Goal: Task Accomplishment & Management: Manage account settings

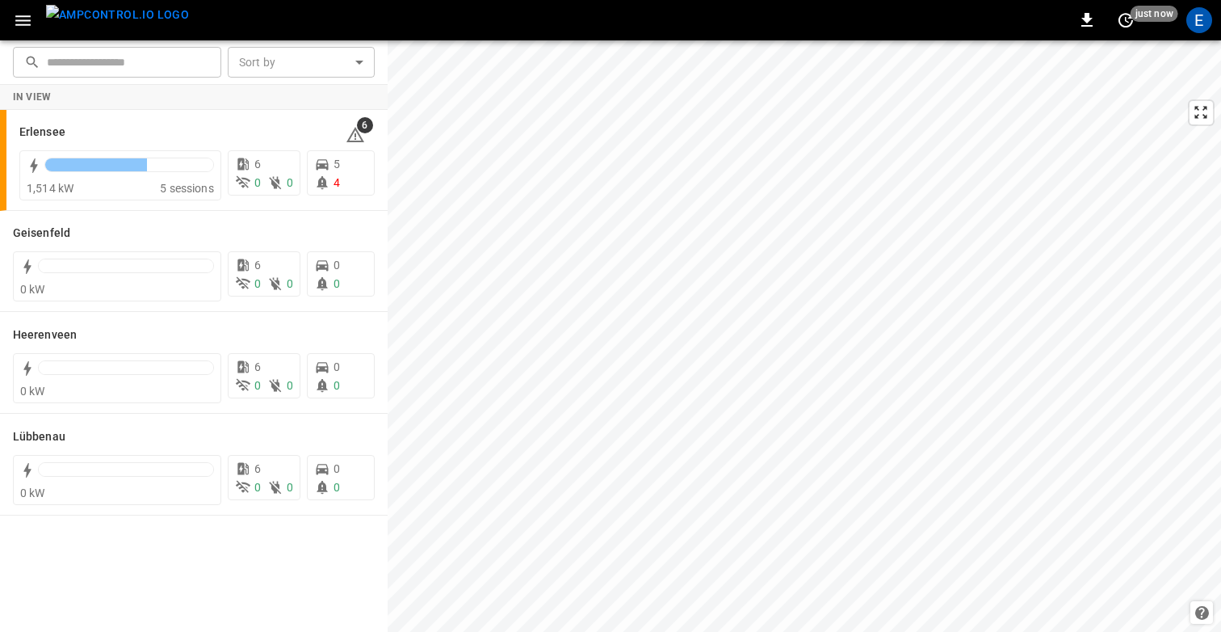
click at [23, 23] on icon "button" at bounding box center [22, 20] width 15 height 11
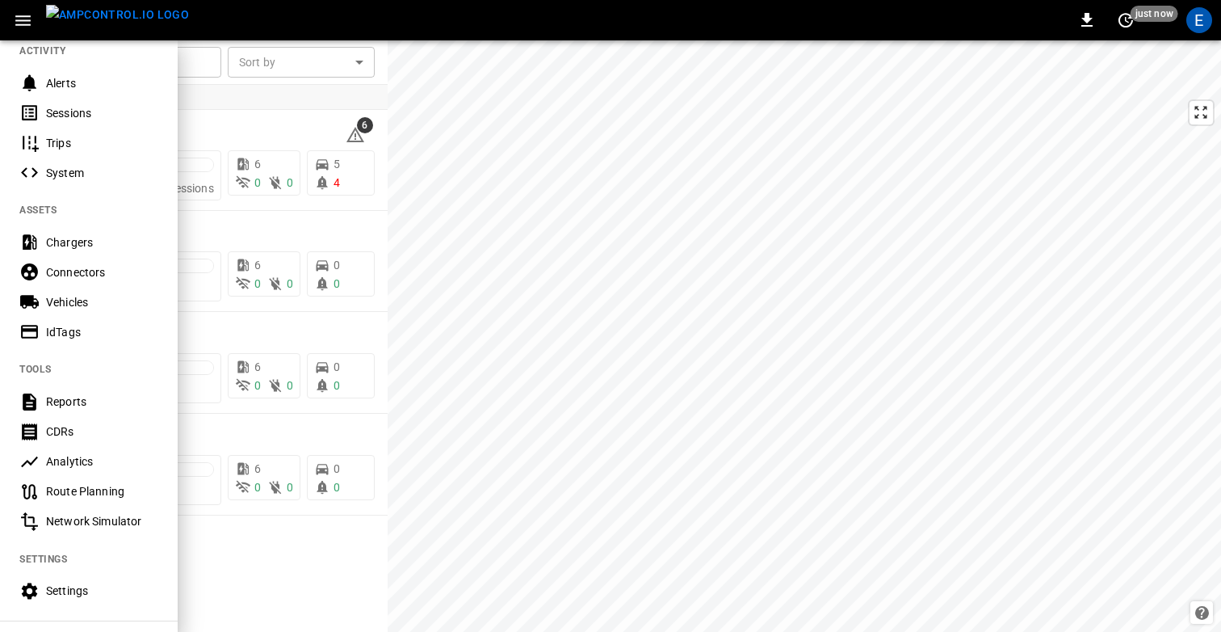
scroll to position [321, 0]
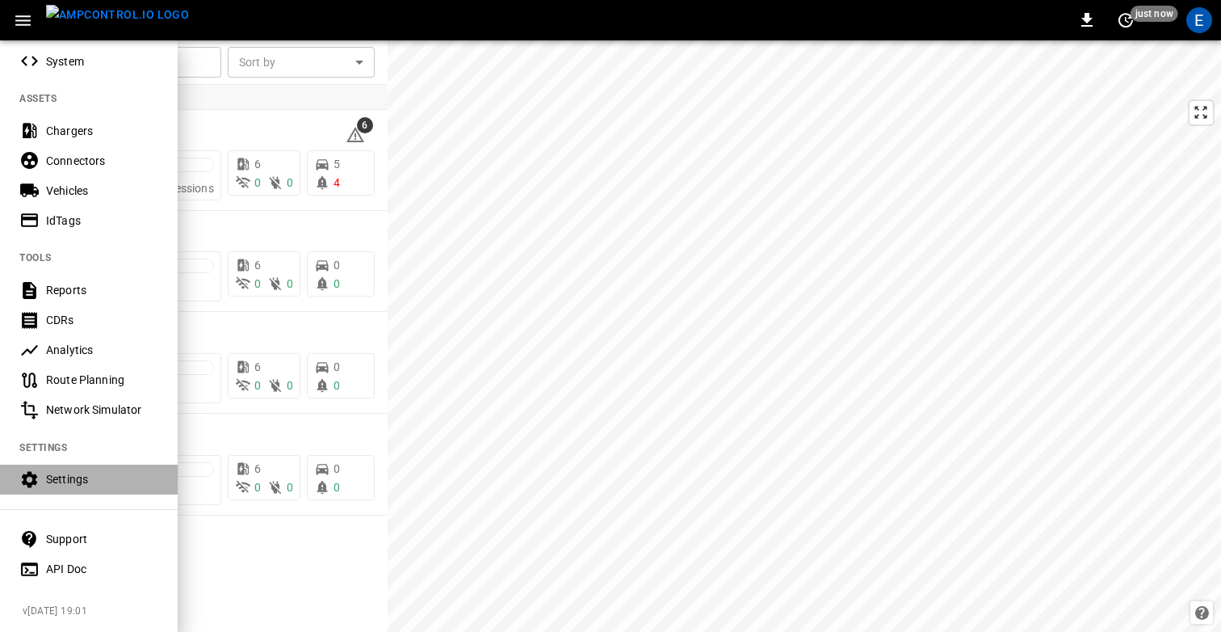
click at [68, 478] on div "Settings" at bounding box center [102, 479] width 112 height 16
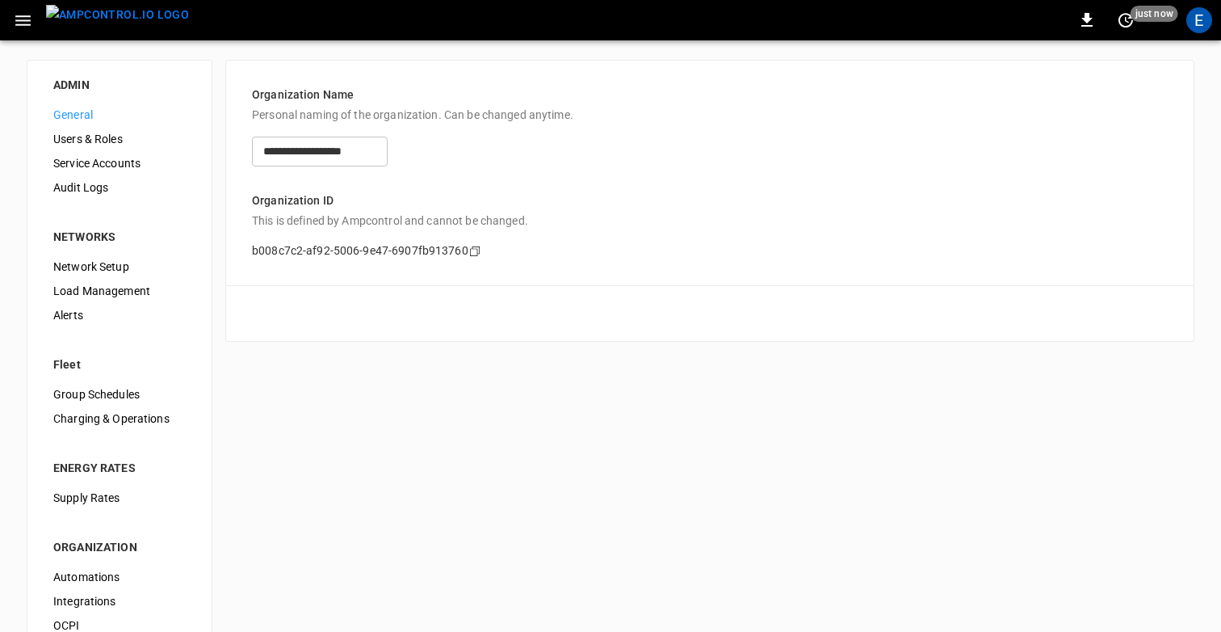
click at [100, 185] on span "Audit Logs" at bounding box center [119, 187] width 132 height 17
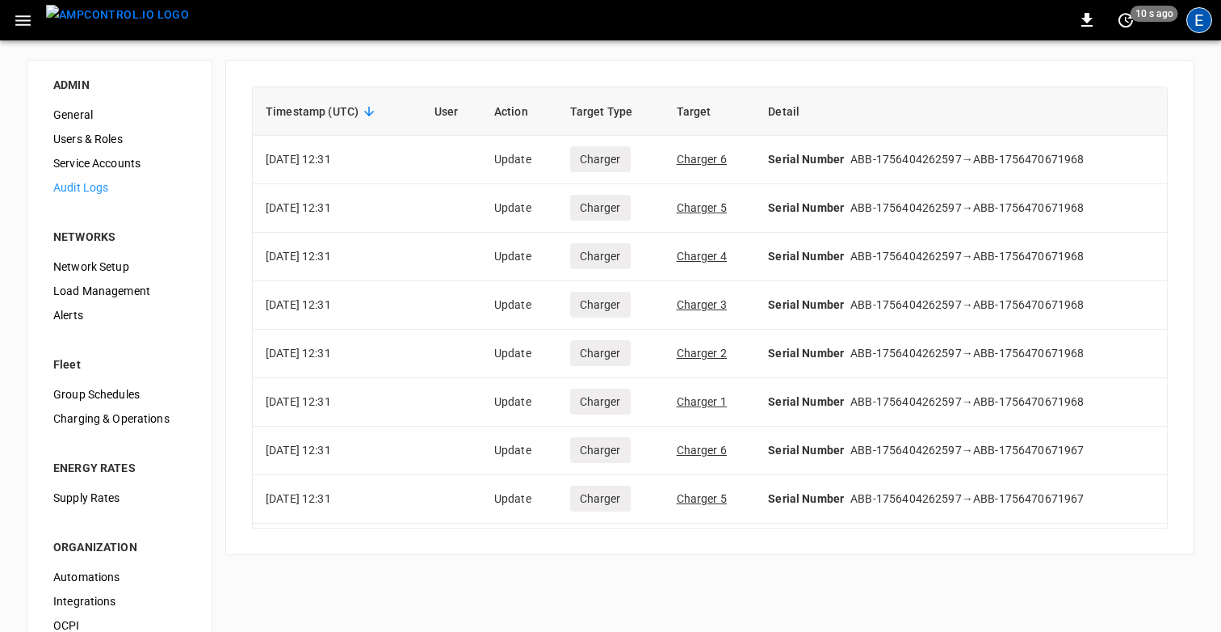
click at [1204, 23] on div "E" at bounding box center [1200, 20] width 26 height 26
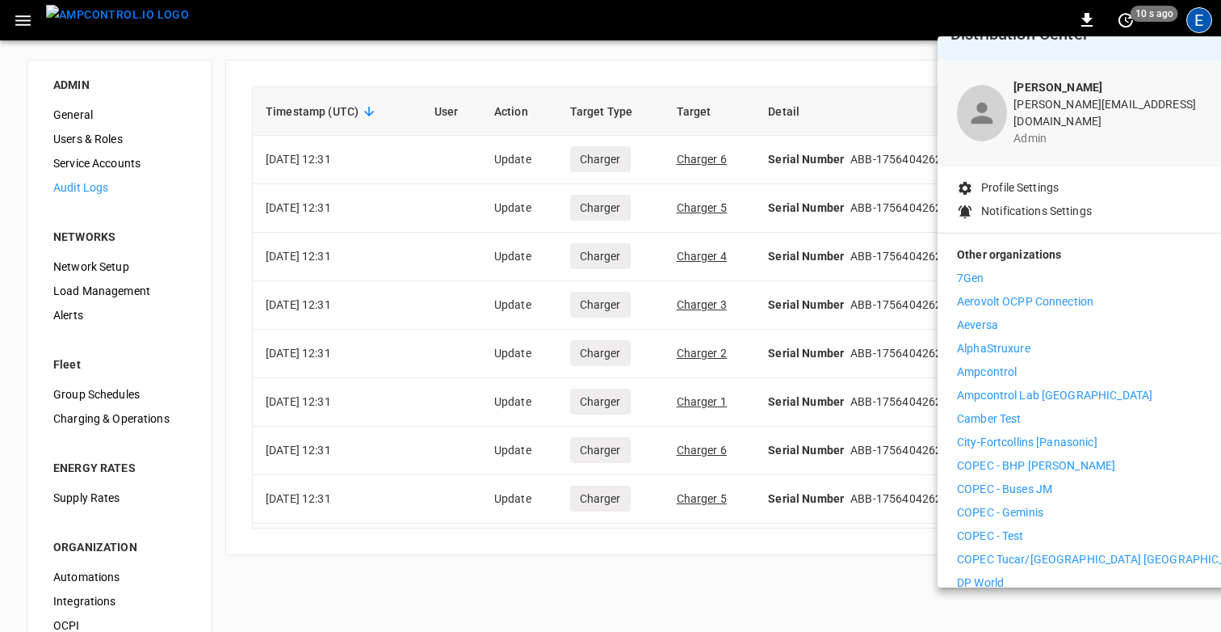
scroll to position [33, 0]
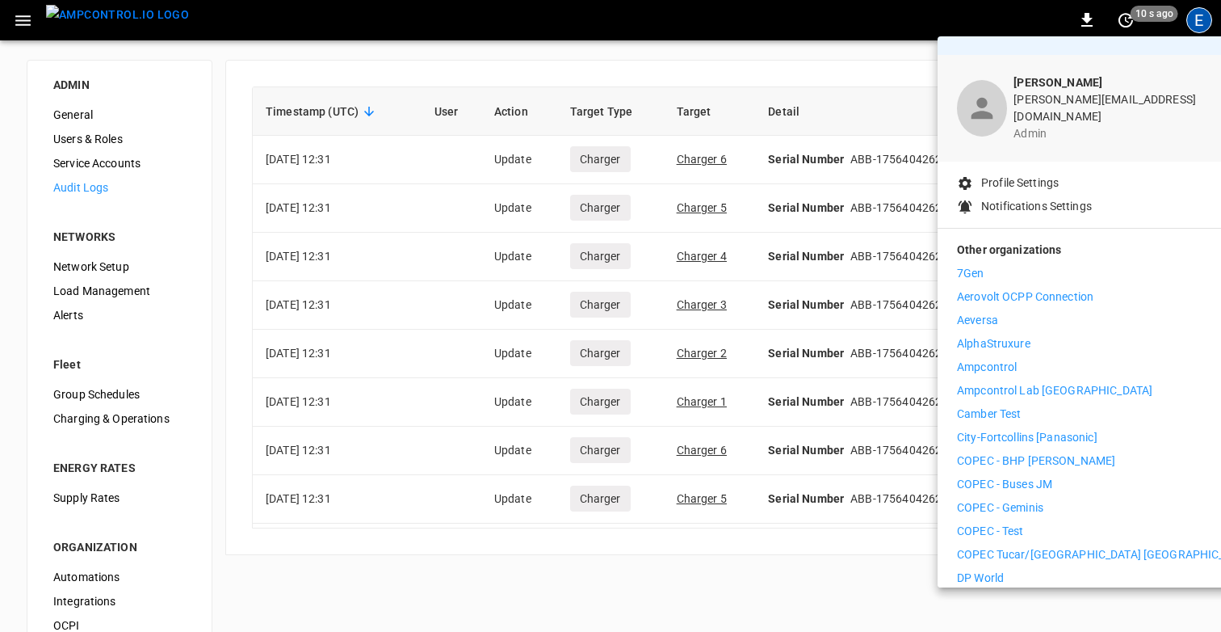
click at [877, 571] on div at bounding box center [610, 316] width 1221 height 632
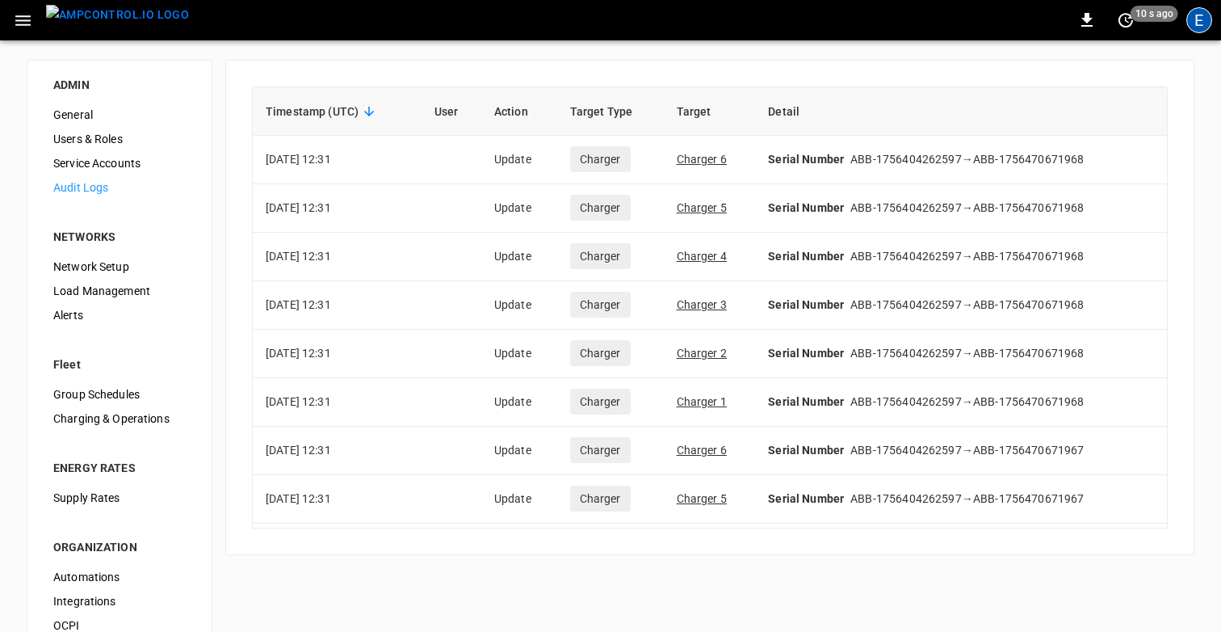
click at [1199, 23] on div "E" at bounding box center [1200, 20] width 26 height 26
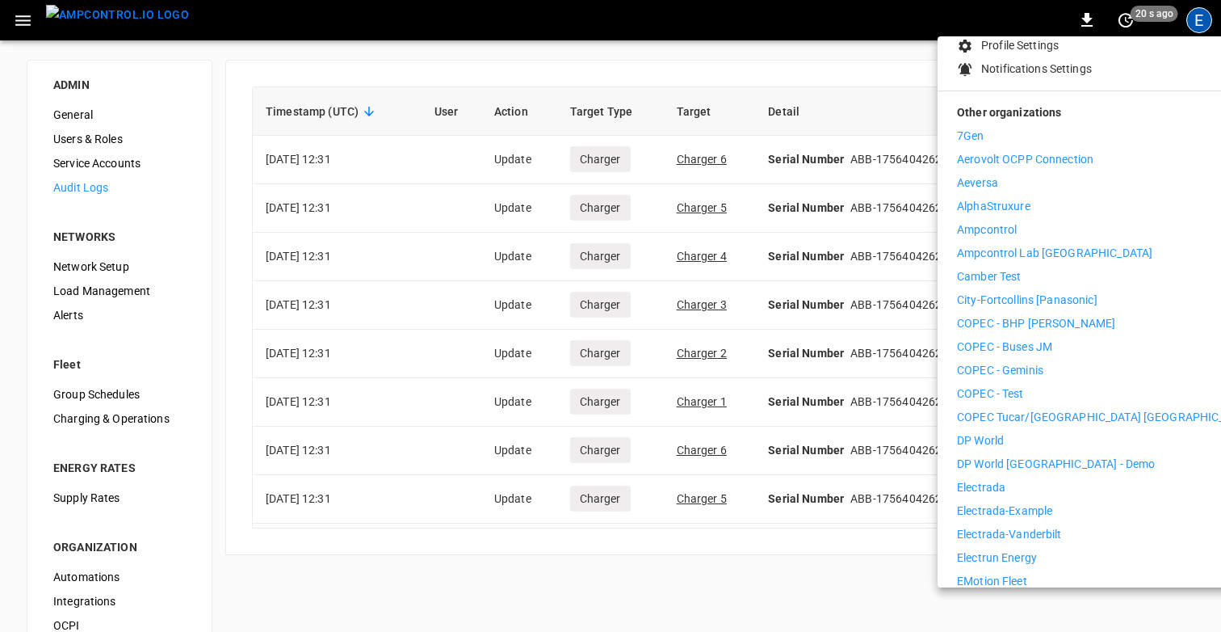
scroll to position [129, 0]
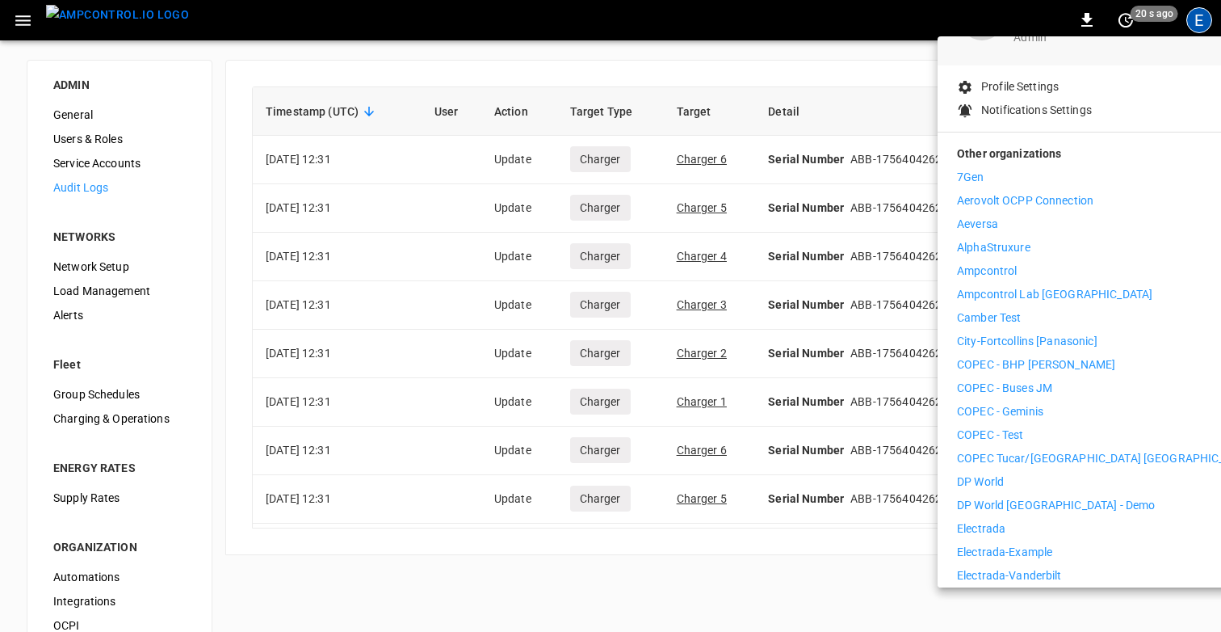
click at [1015, 263] on p "Ampcontrol" at bounding box center [987, 271] width 60 height 17
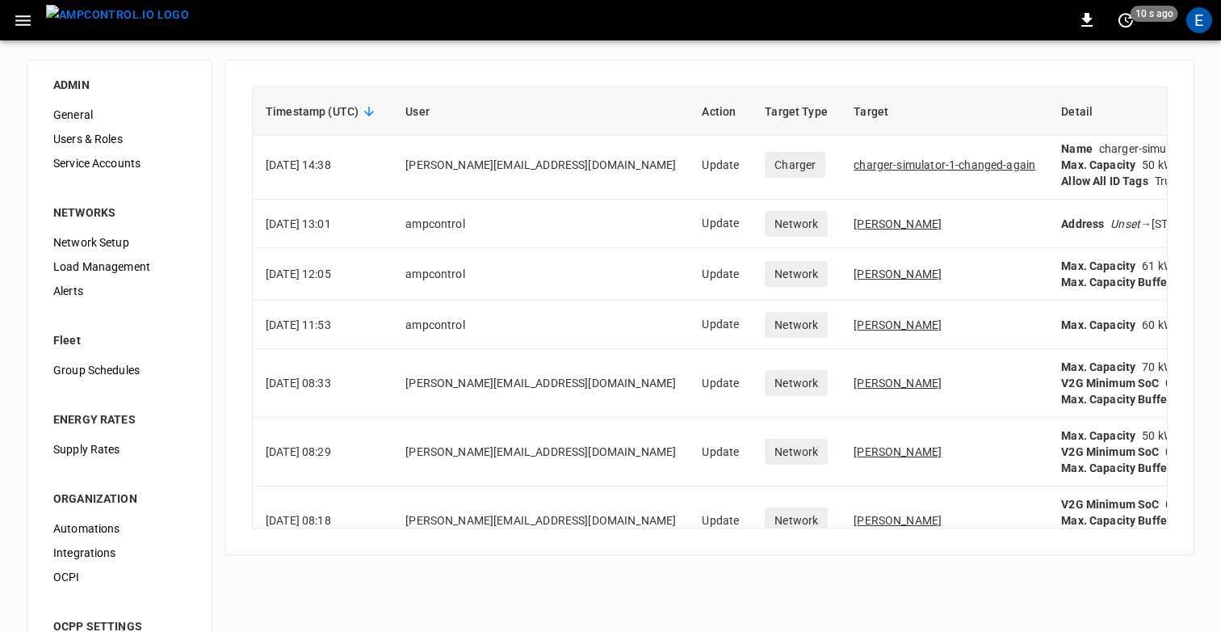
scroll to position [274, 0]
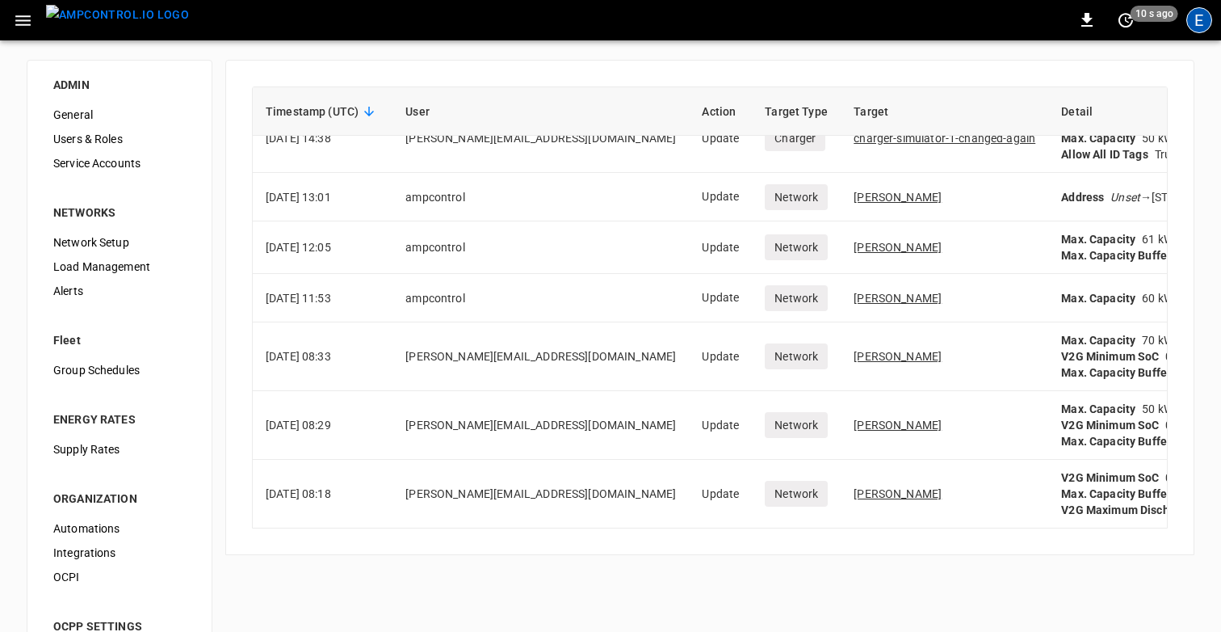
click at [1199, 18] on div "E" at bounding box center [1200, 20] width 26 height 26
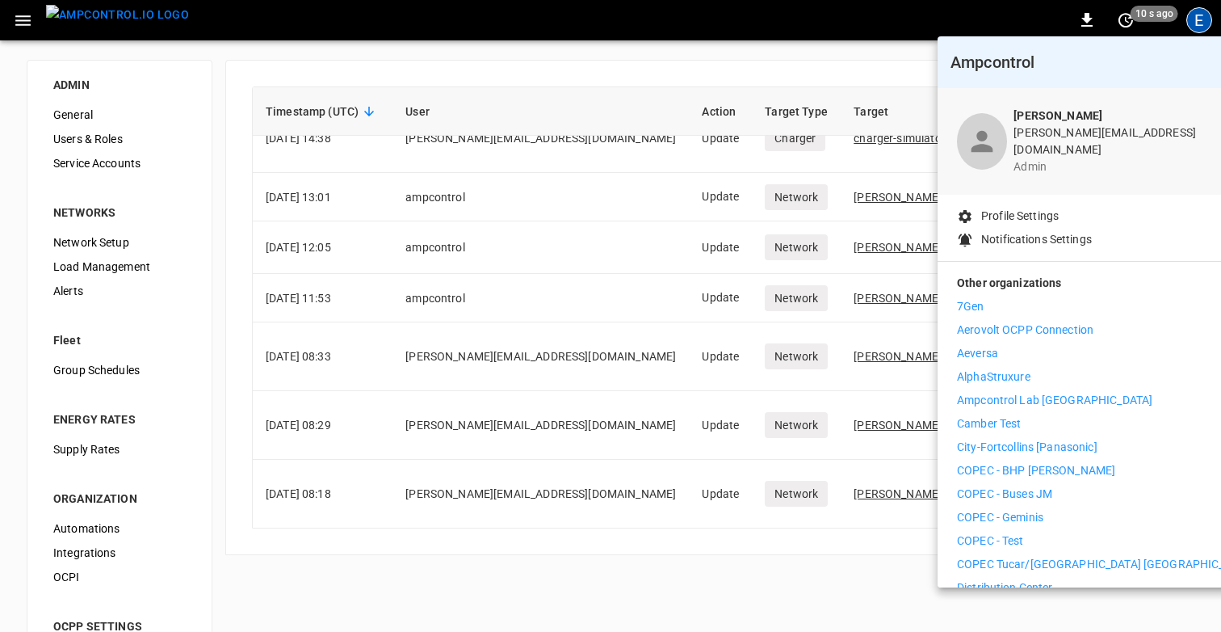
click at [1199, 18] on div at bounding box center [610, 316] width 1221 height 632
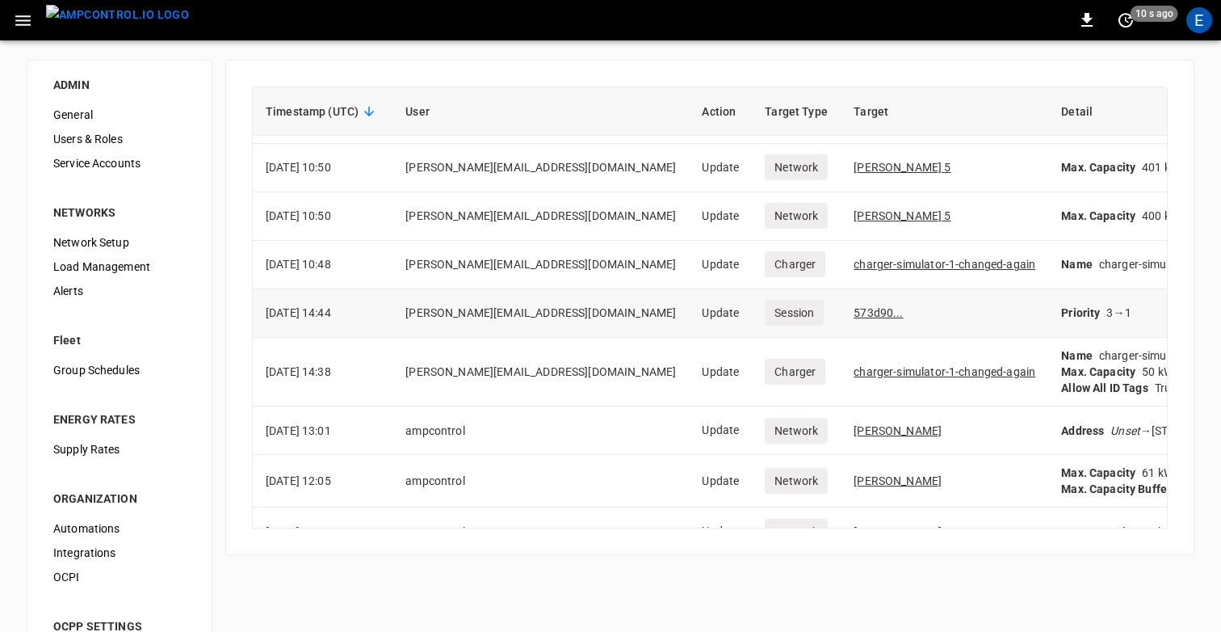
scroll to position [0, 0]
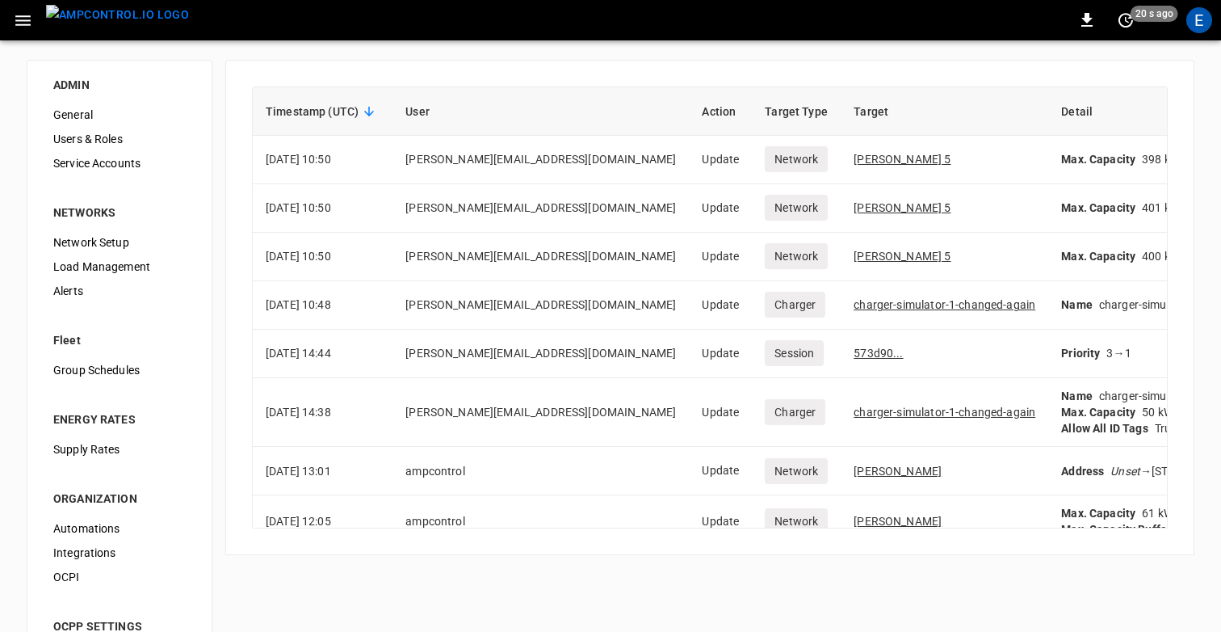
click at [23, 23] on icon "button" at bounding box center [23, 21] width 20 height 20
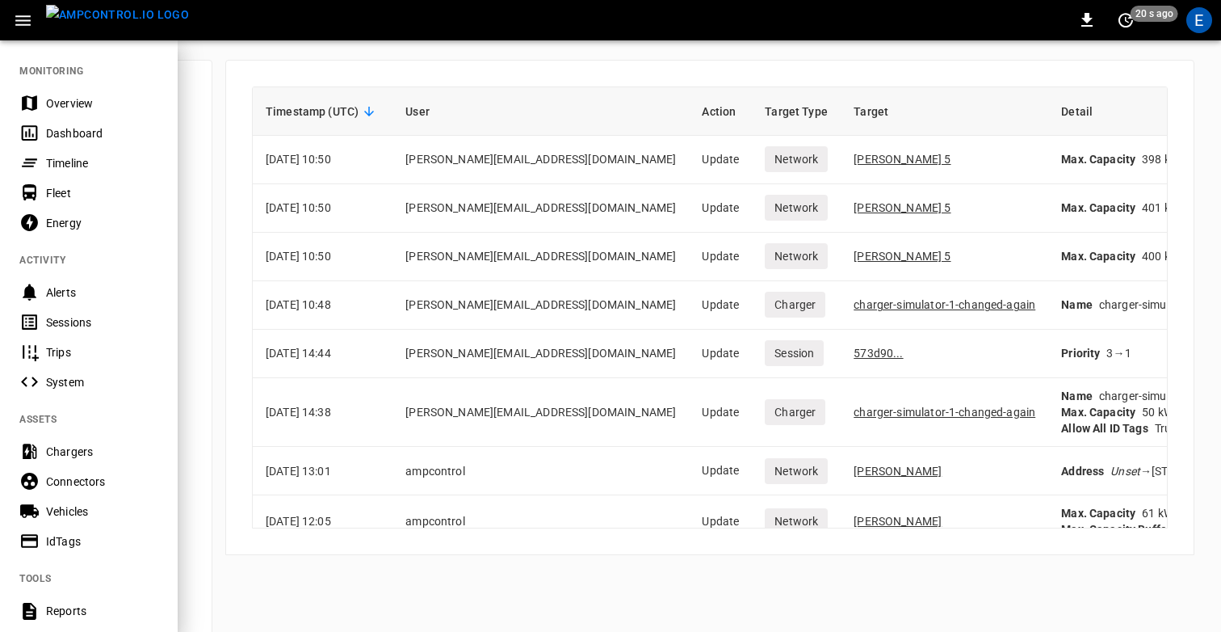
click at [373, 326] on div at bounding box center [610, 316] width 1221 height 632
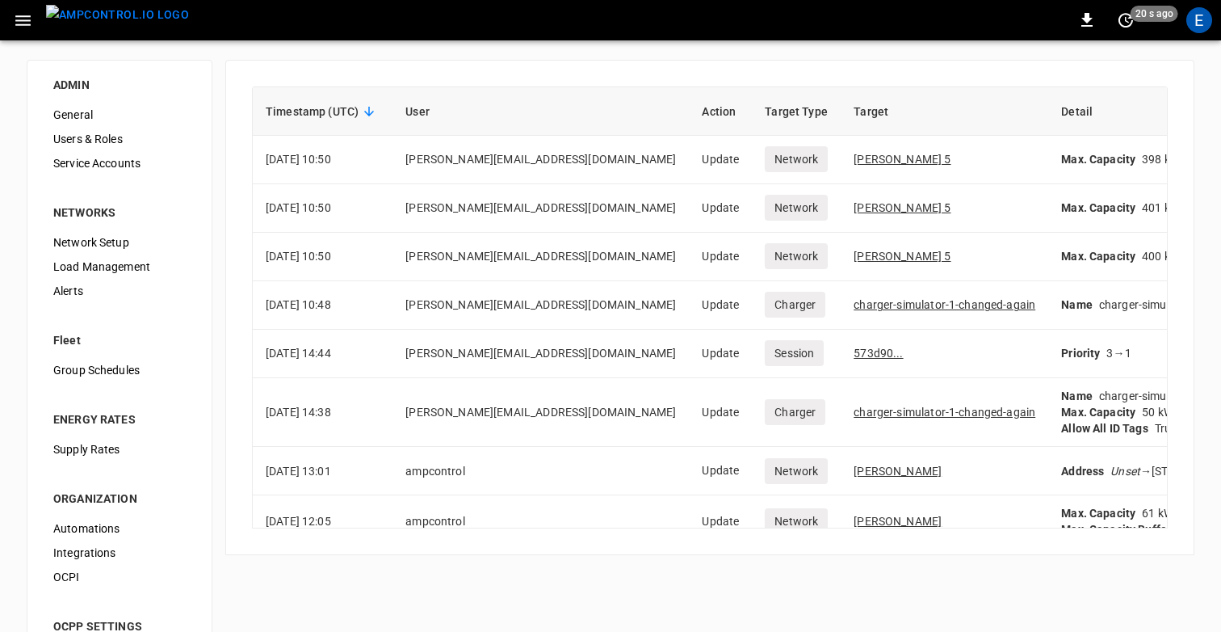
click at [1194, 6] on div "E" at bounding box center [1199, 20] width 31 height 31
click at [1198, 29] on div "E" at bounding box center [1200, 20] width 26 height 26
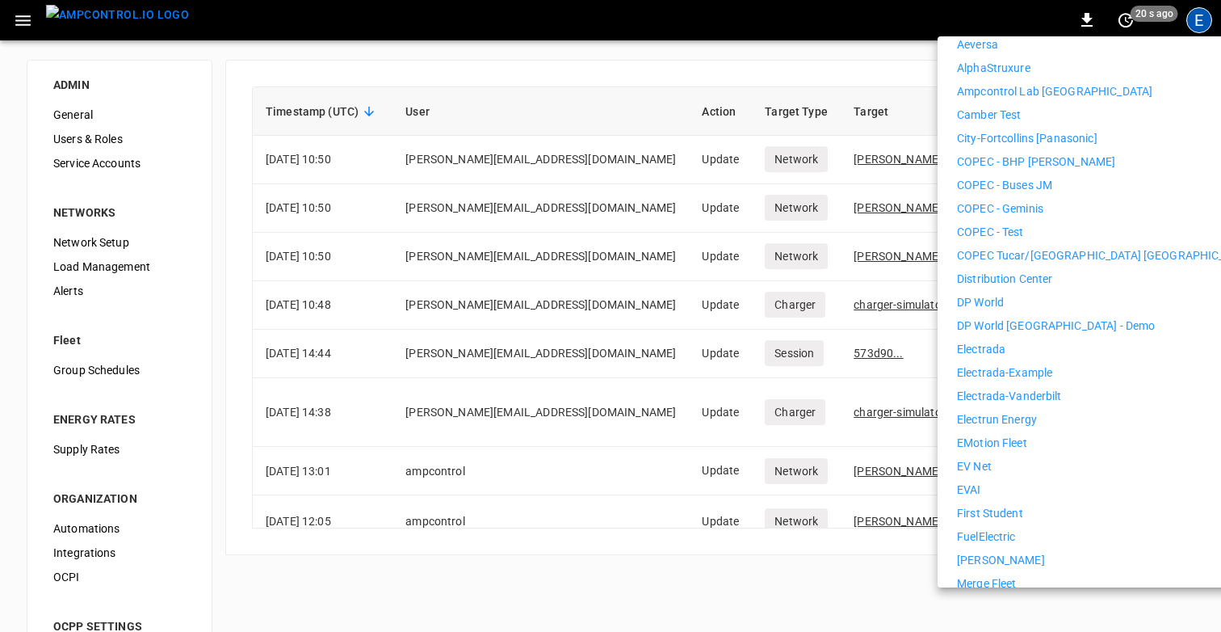
scroll to position [293, 0]
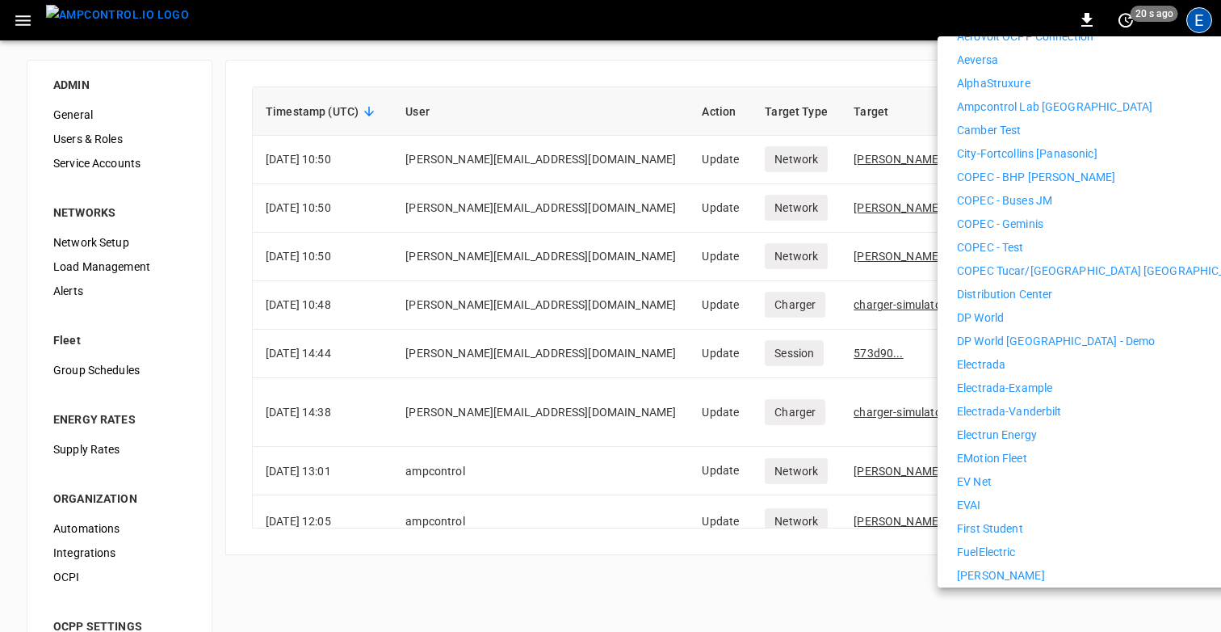
click at [413, 54] on div at bounding box center [610, 316] width 1221 height 632
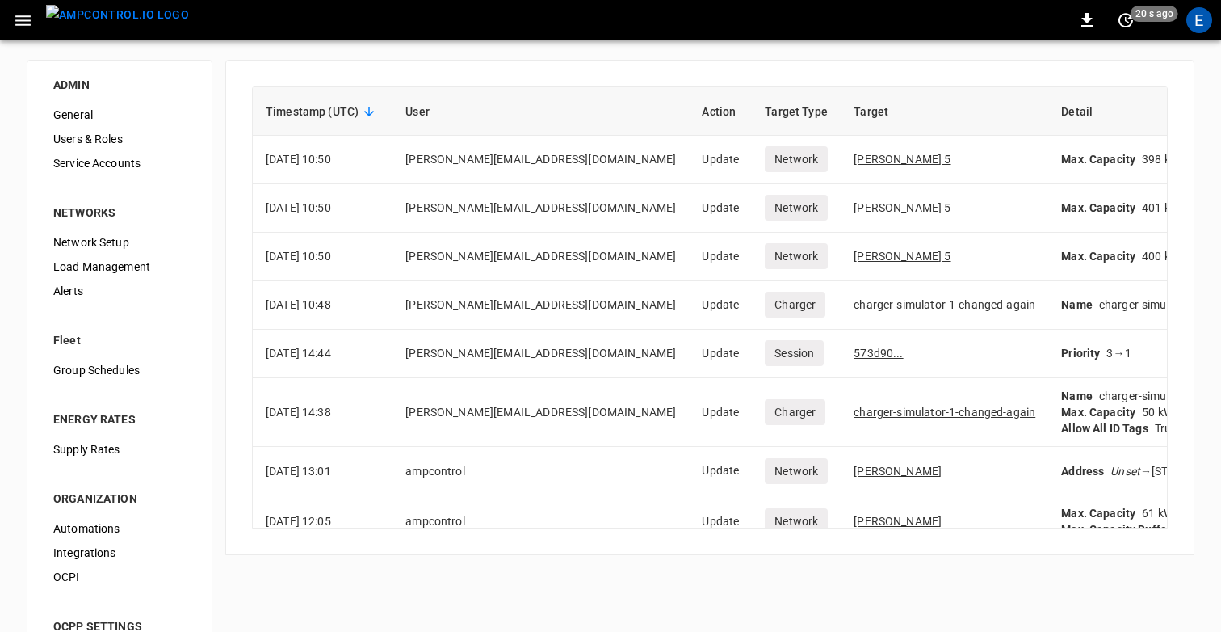
click at [70, 23] on img "menu" at bounding box center [117, 15] width 143 height 20
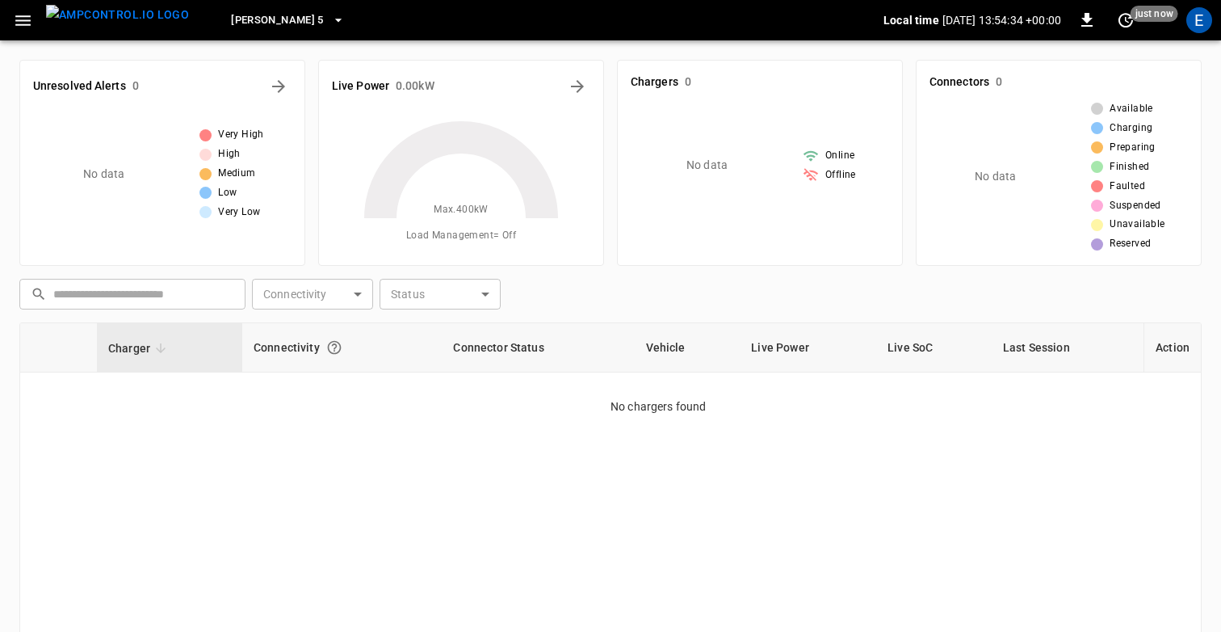
click at [231, 24] on span "Elisa 5" at bounding box center [277, 20] width 93 height 19
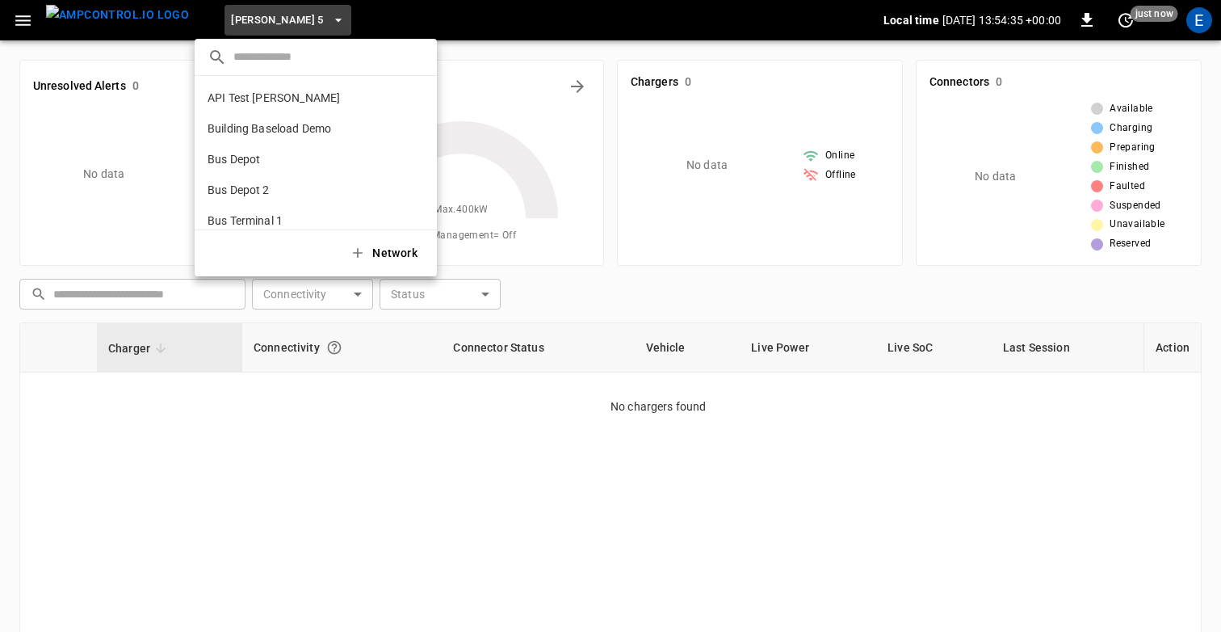
click at [258, 104] on p "API Test Jonas" at bounding box center [287, 98] width 158 height 16
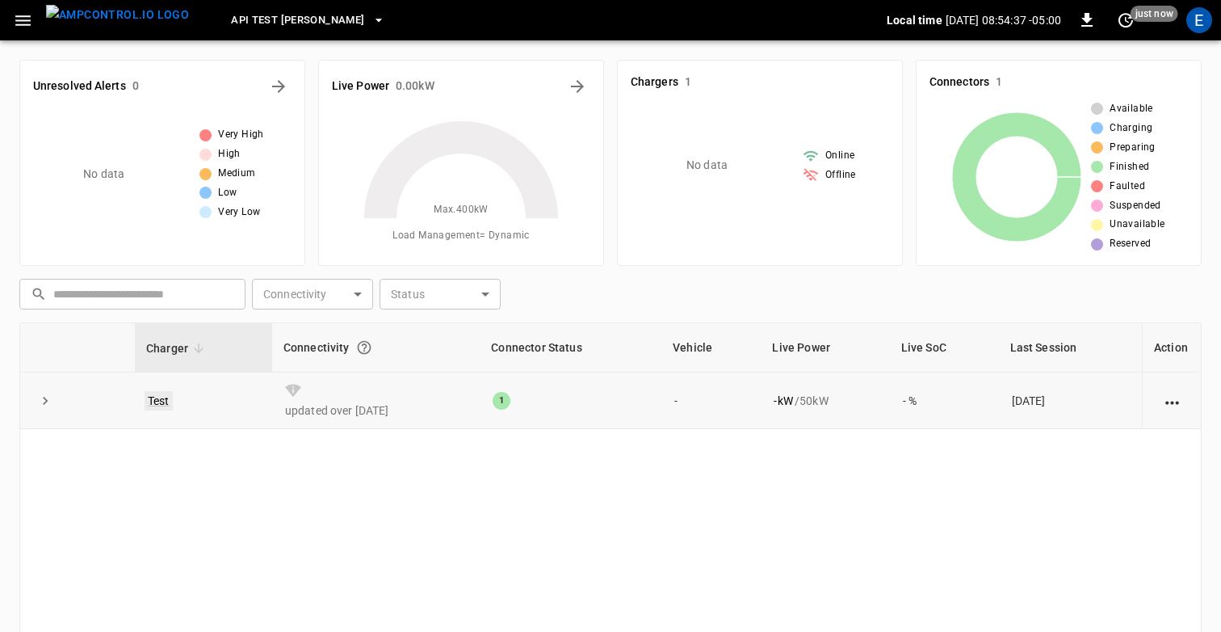
click at [162, 405] on link "Test" at bounding box center [159, 400] width 28 height 19
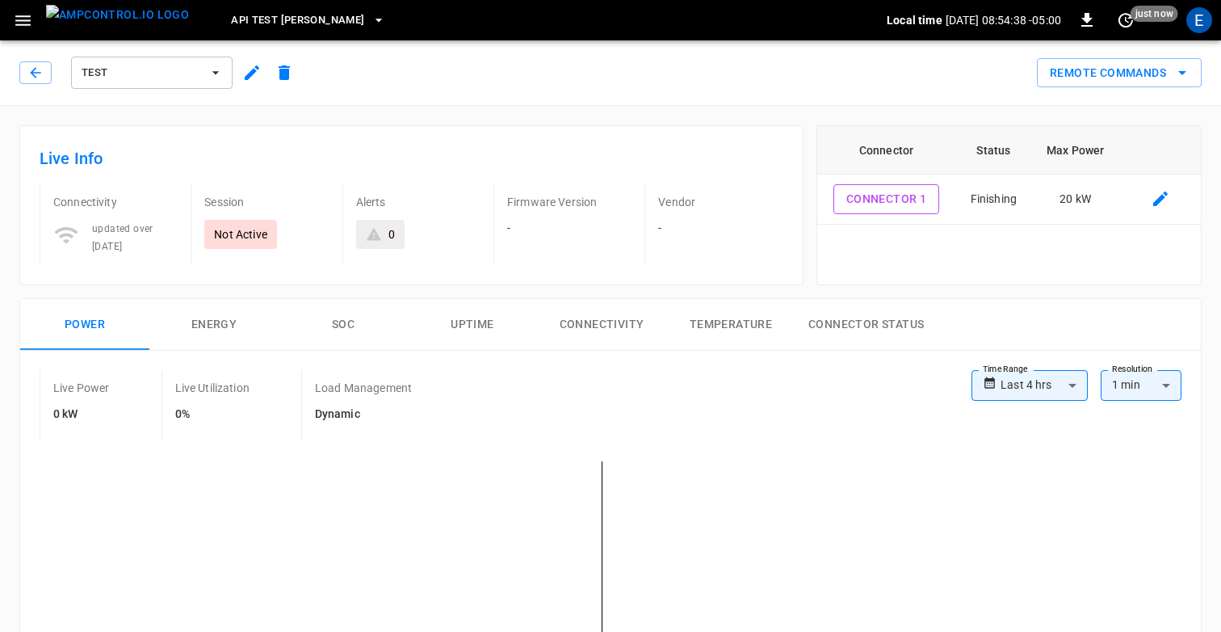
click at [252, 69] on icon "button" at bounding box center [251, 72] width 19 height 19
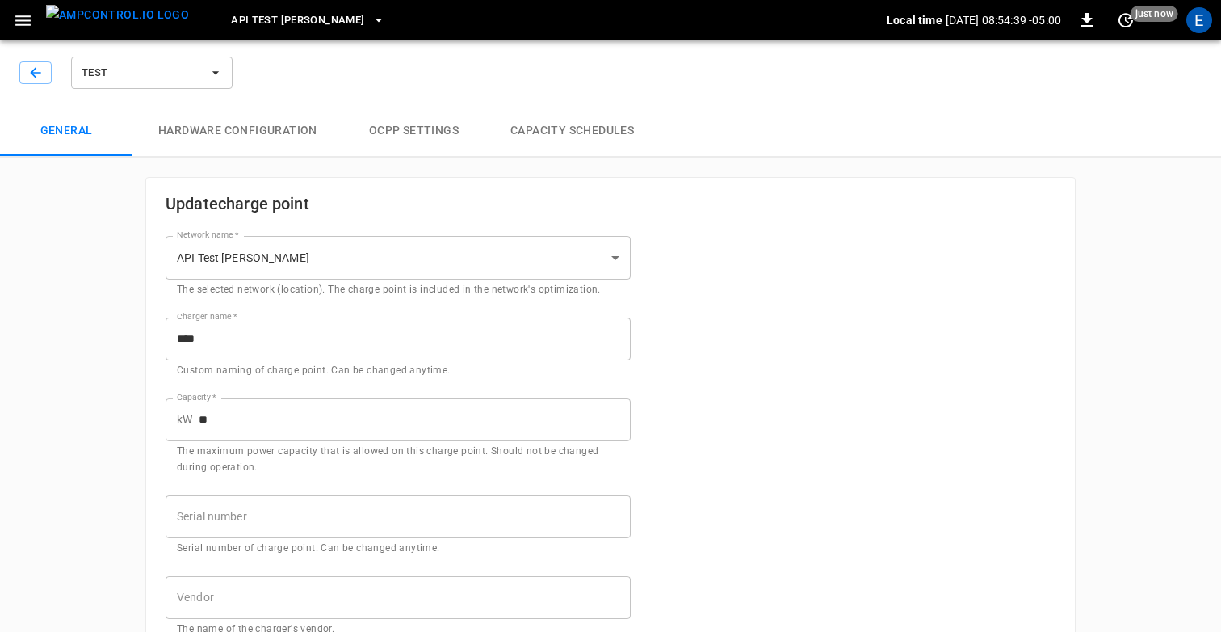
click at [220, 350] on input "****" at bounding box center [398, 338] width 465 height 43
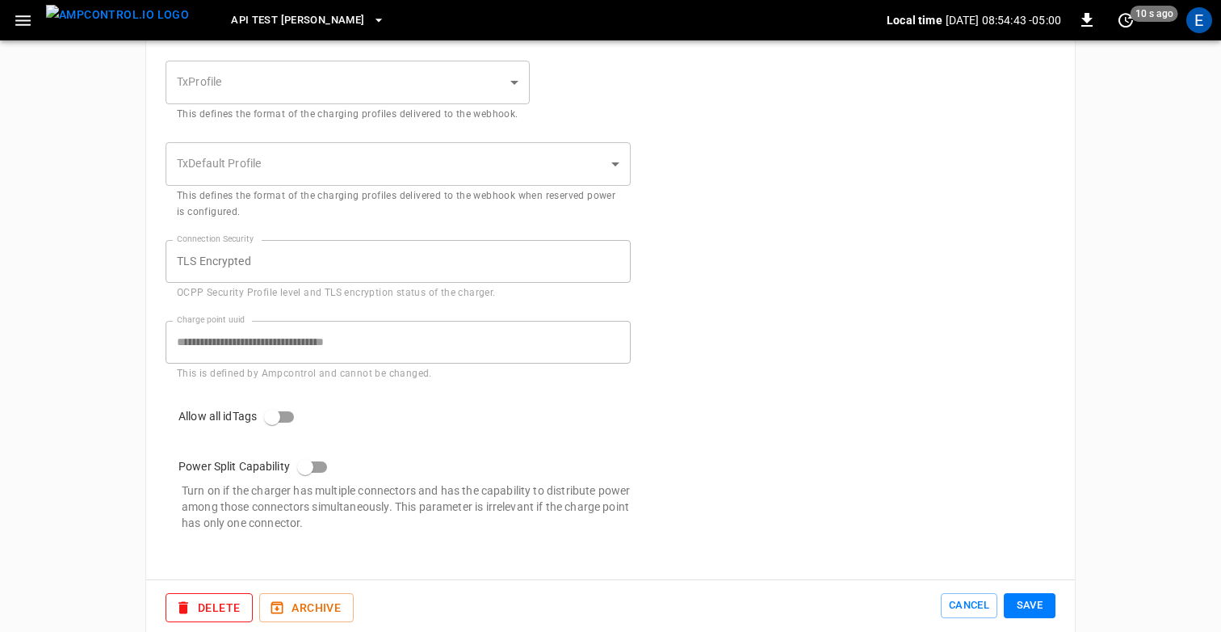
scroll to position [862, 0]
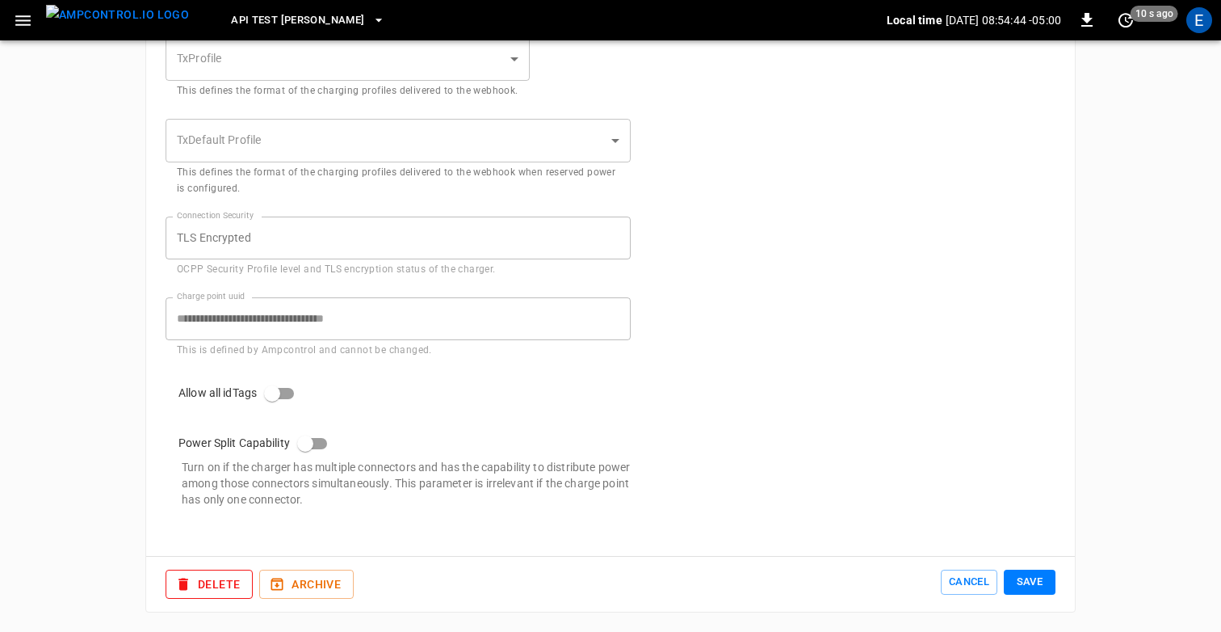
type input "******"
click at [1019, 582] on button "Save" at bounding box center [1030, 581] width 52 height 25
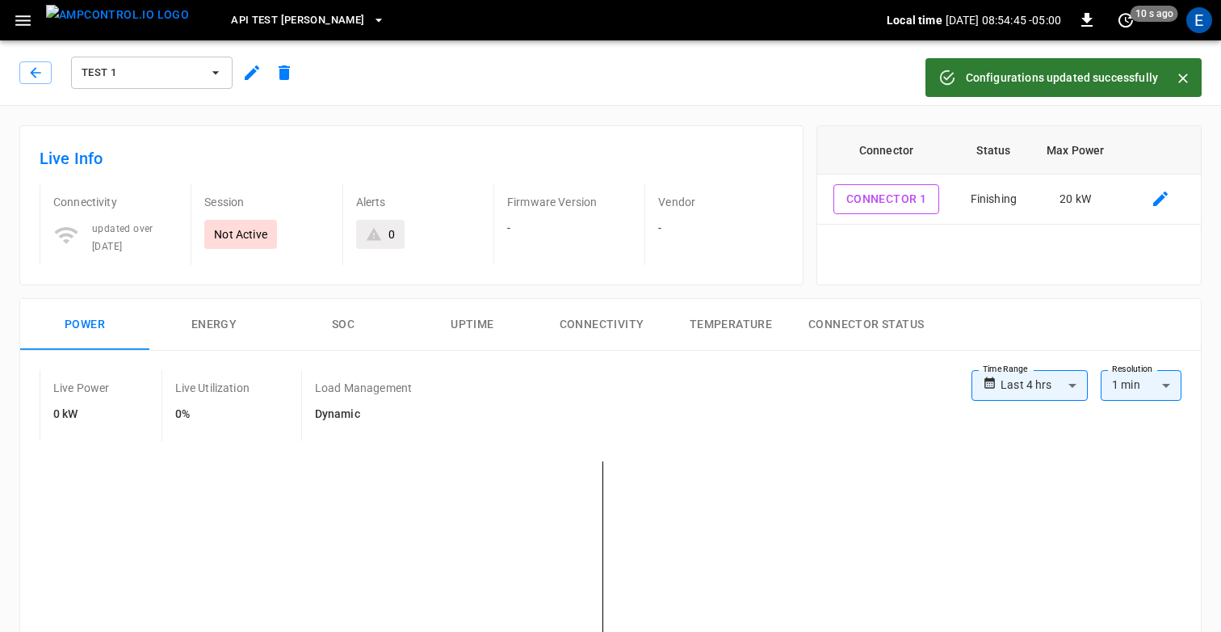
click at [21, 19] on icon "button" at bounding box center [23, 21] width 20 height 20
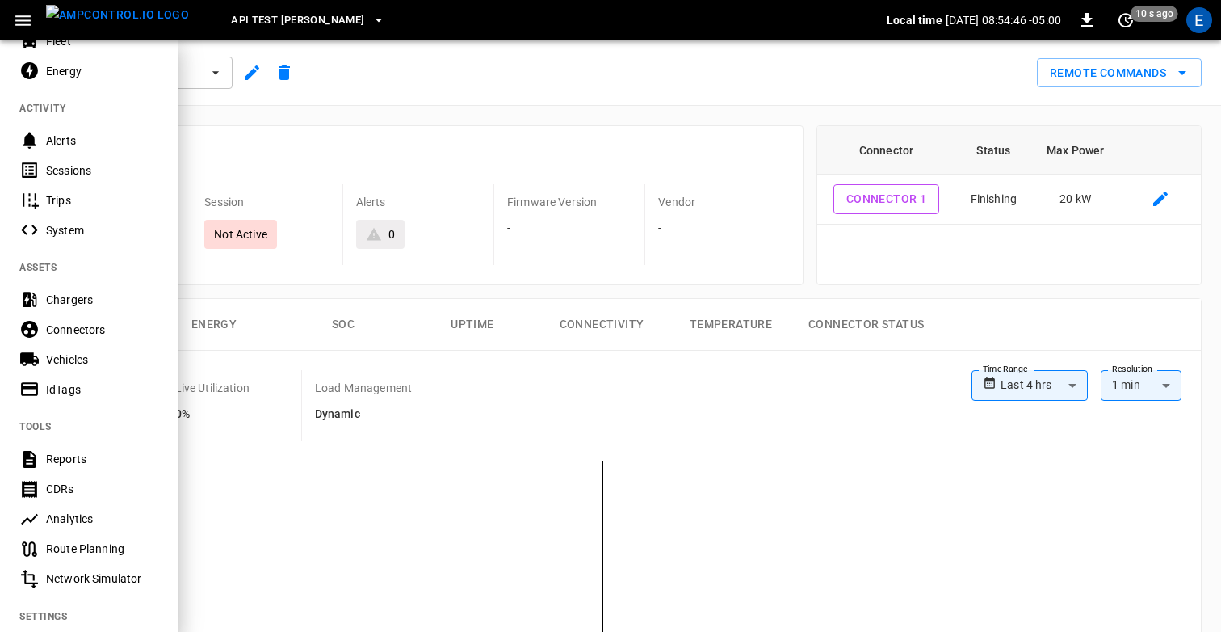
scroll to position [279, 0]
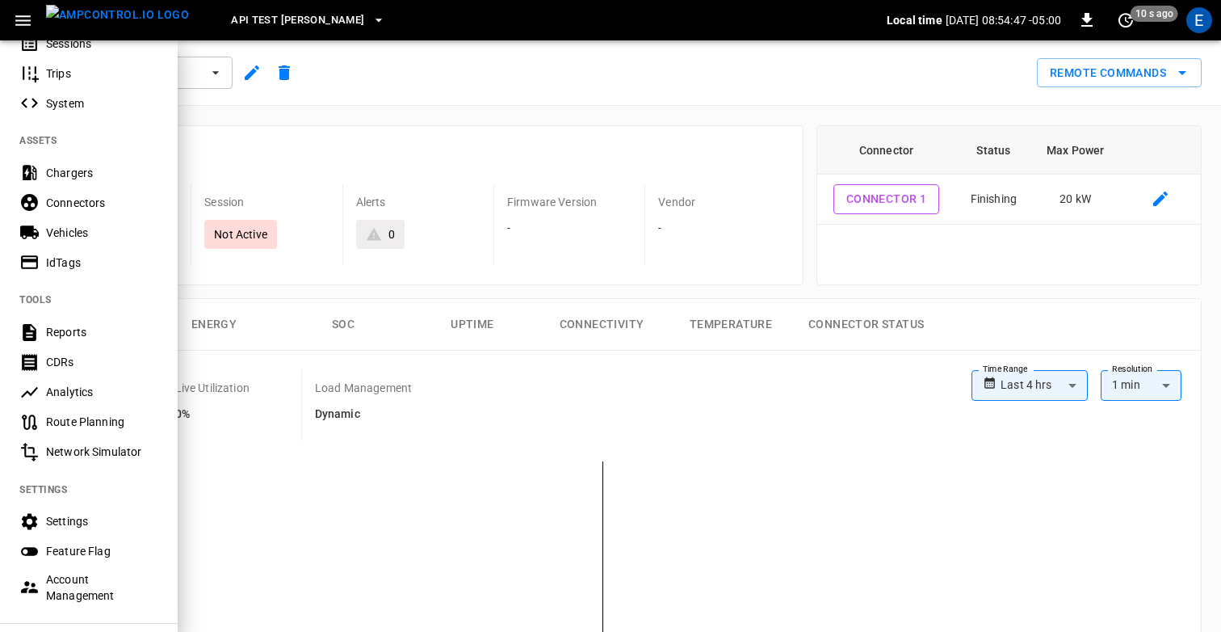
click at [52, 521] on div "Settings" at bounding box center [102, 521] width 112 height 16
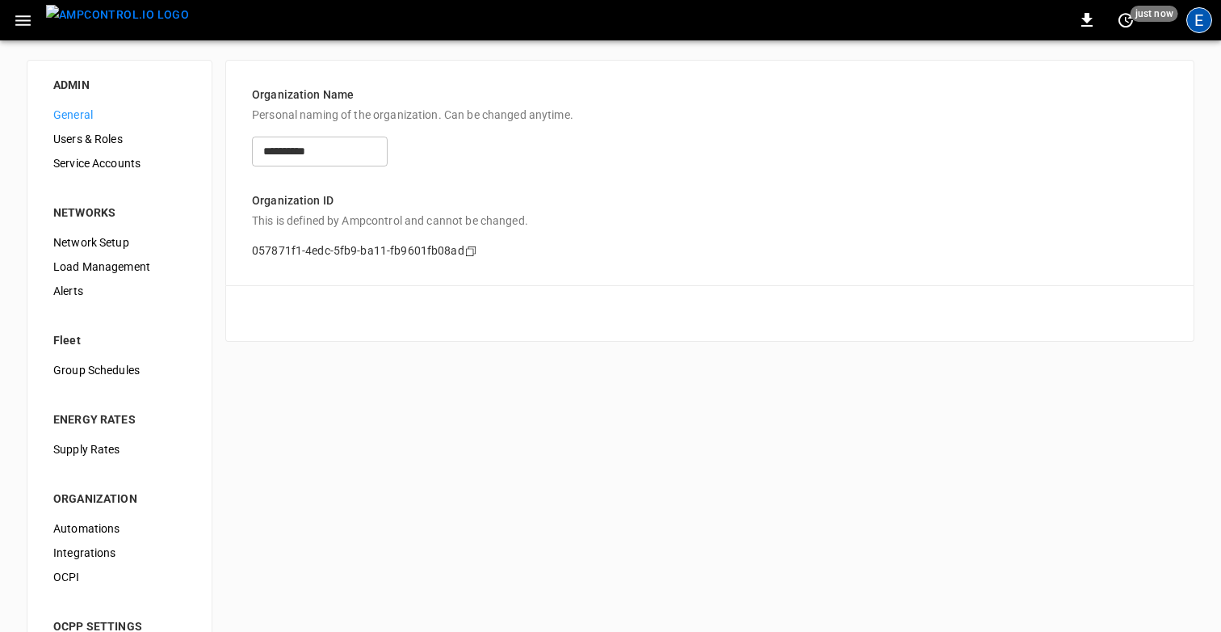
click at [1208, 24] on div "E" at bounding box center [1200, 20] width 26 height 26
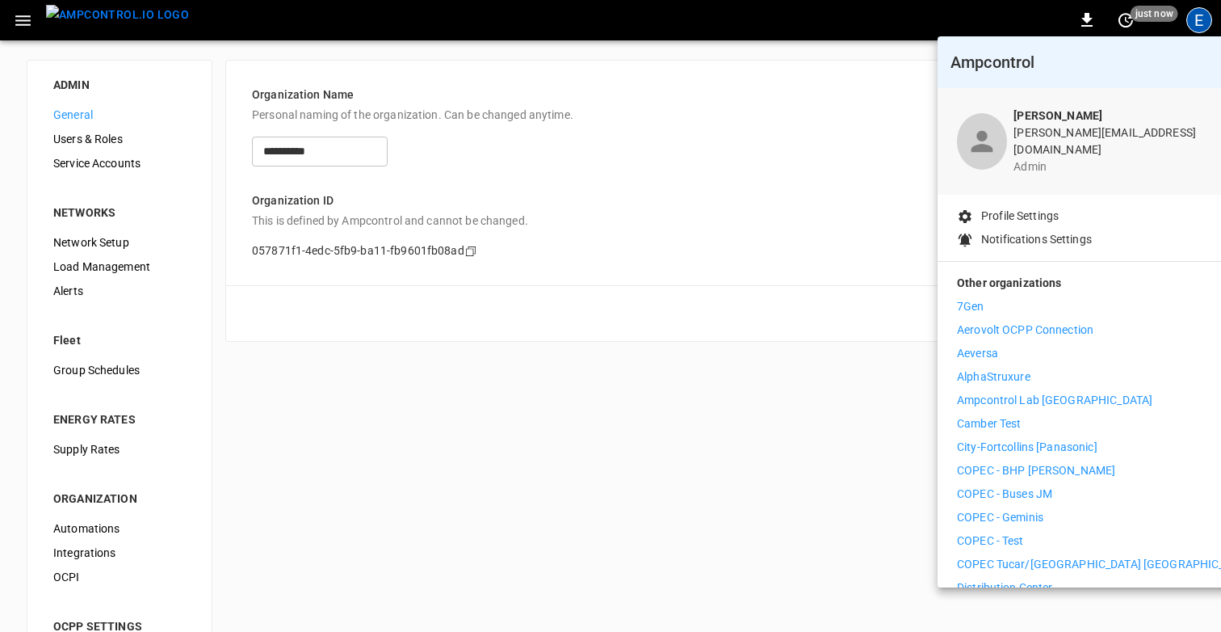
click at [1208, 24] on div at bounding box center [610, 316] width 1221 height 632
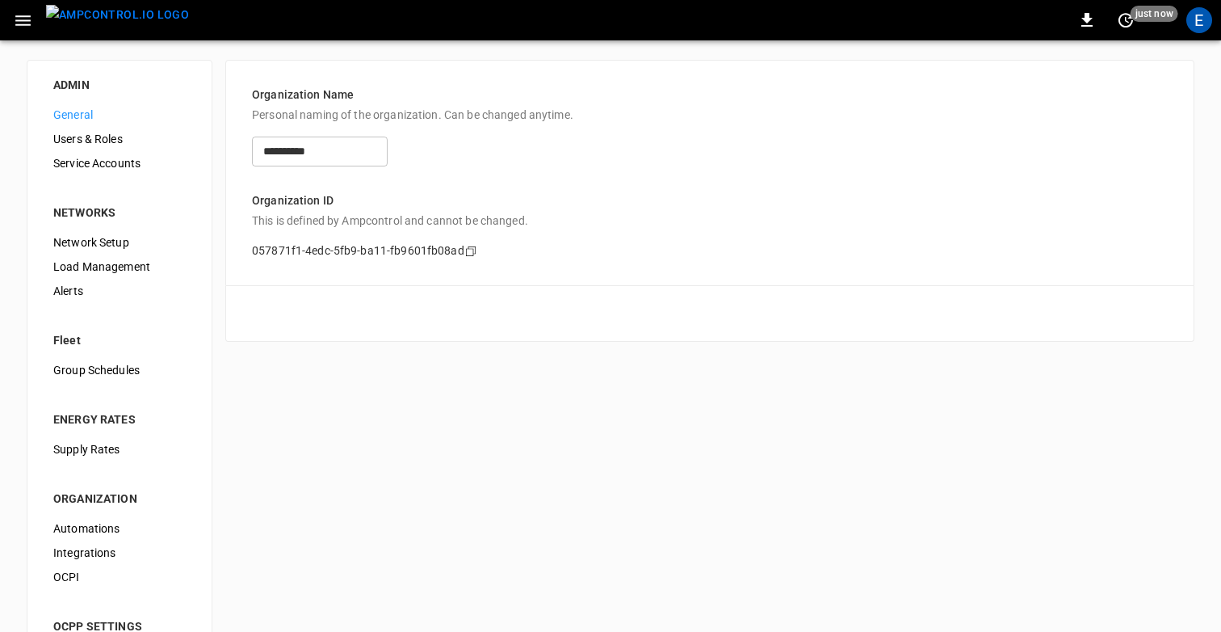
click at [821, 130] on div "**********" at bounding box center [710, 145] width 916 height 43
click at [23, 18] on icon "button" at bounding box center [23, 21] width 20 height 20
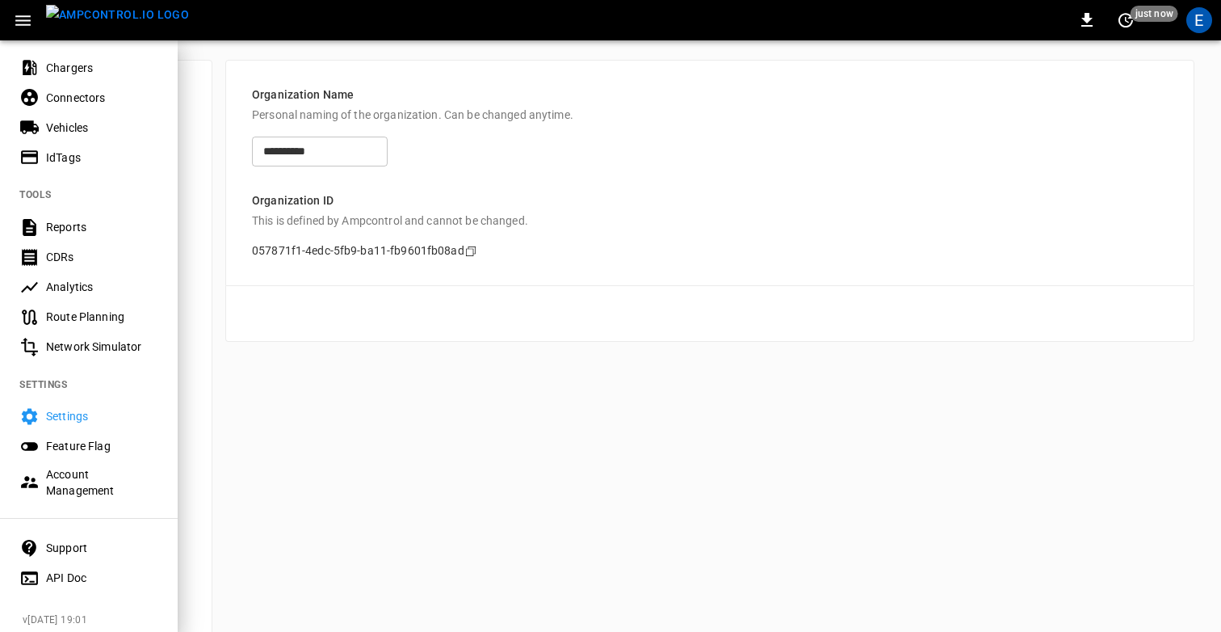
scroll to position [393, 0]
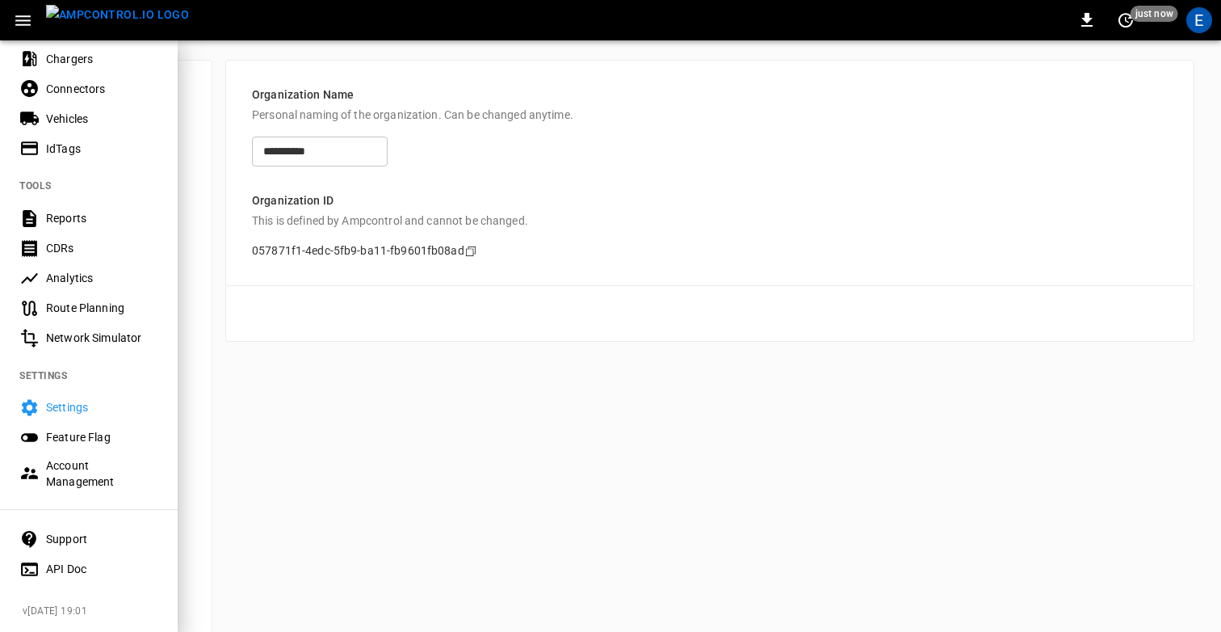
click at [270, 432] on div at bounding box center [610, 316] width 1221 height 632
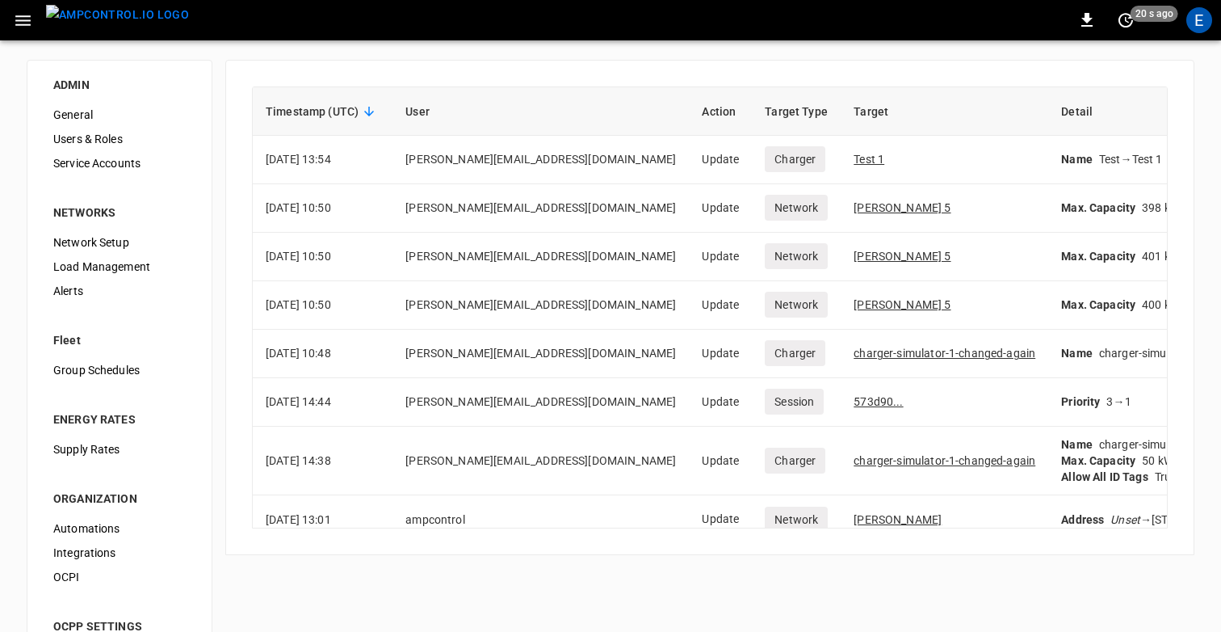
click at [1193, 19] on div "E" at bounding box center [1200, 20] width 26 height 26
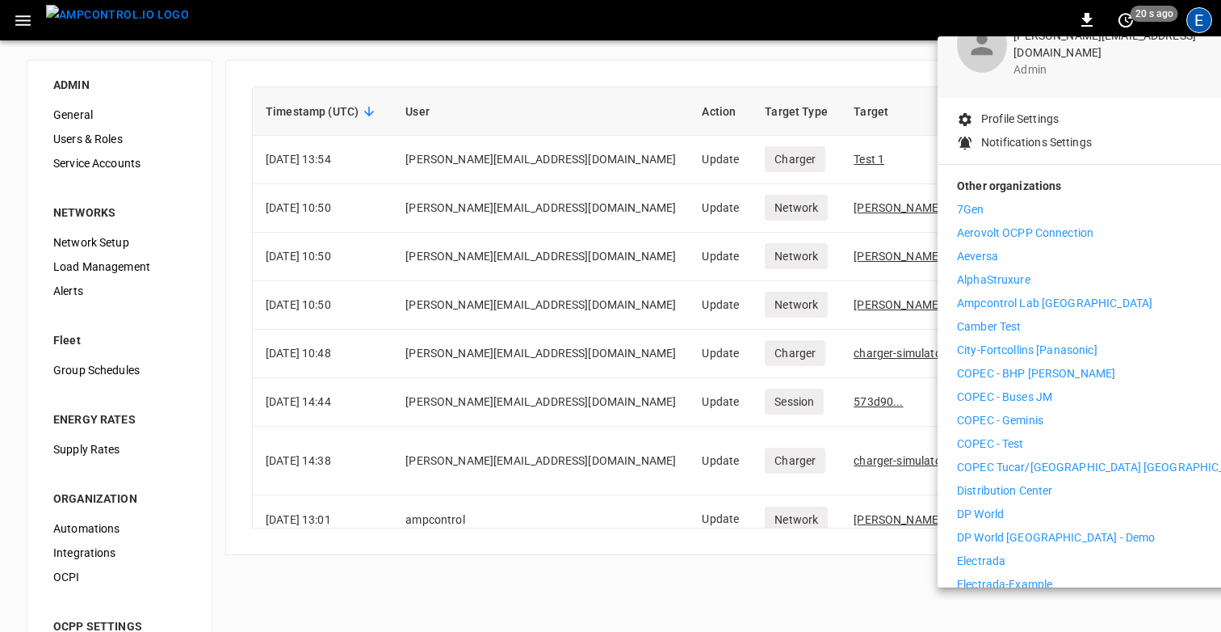
scroll to position [90, 0]
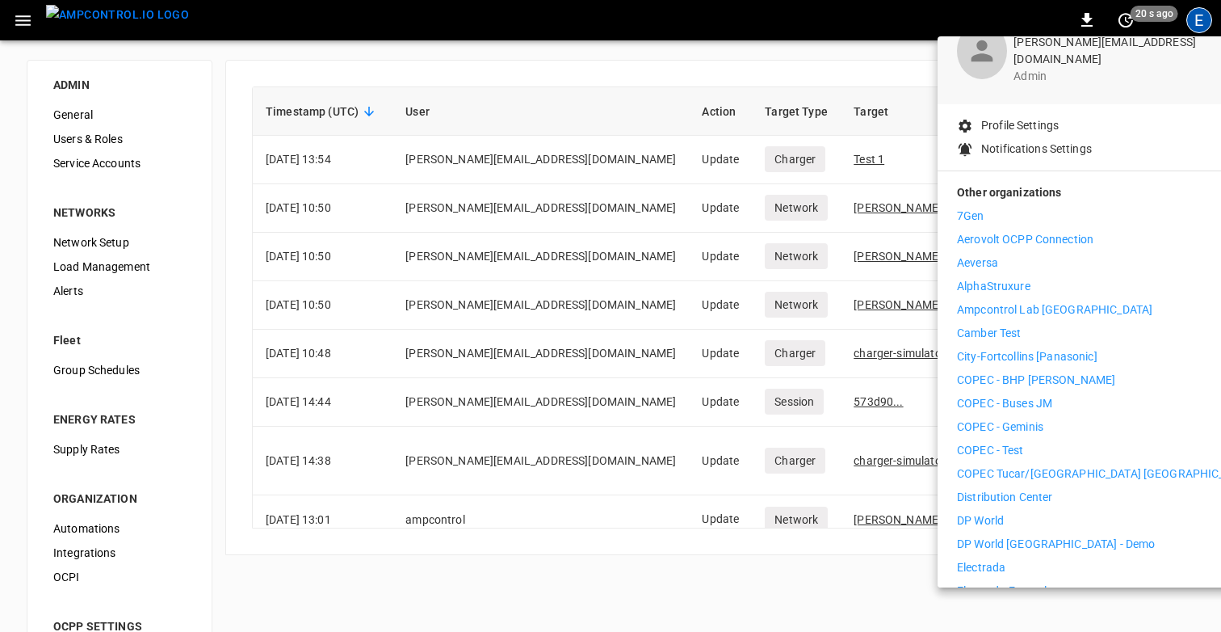
click at [721, 57] on div at bounding box center [610, 316] width 1221 height 632
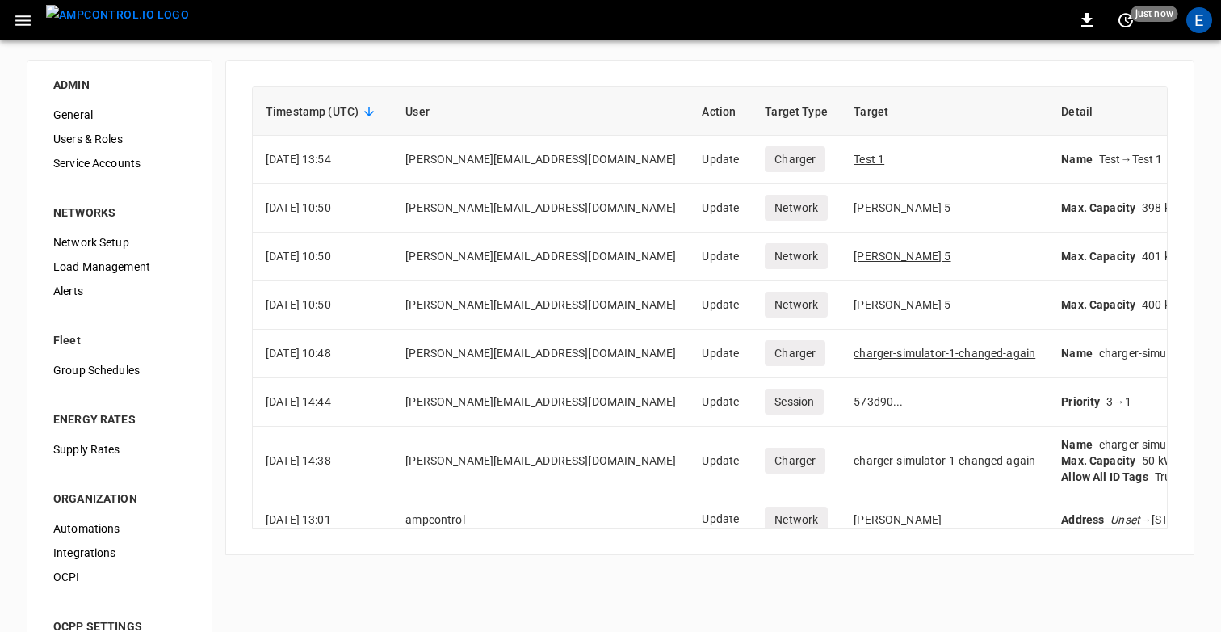
click at [841, 87] on th "Target" at bounding box center [945, 111] width 208 height 48
click at [854, 160] on link "Test 1" at bounding box center [869, 159] width 31 height 13
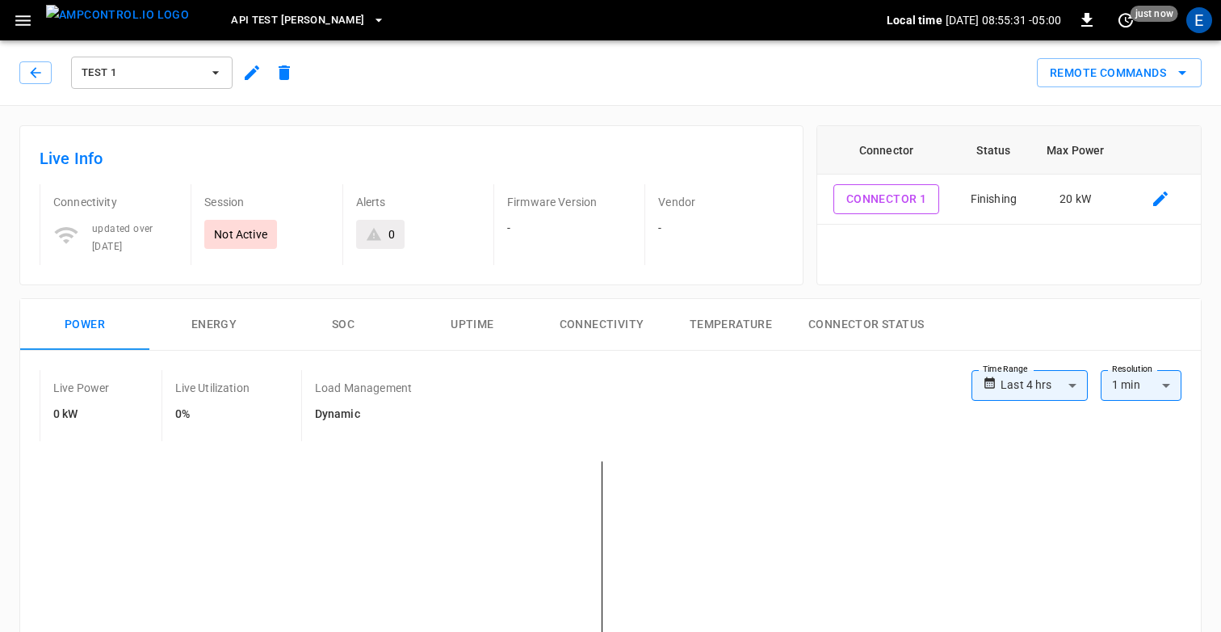
click at [63, 25] on img "menu" at bounding box center [117, 15] width 143 height 20
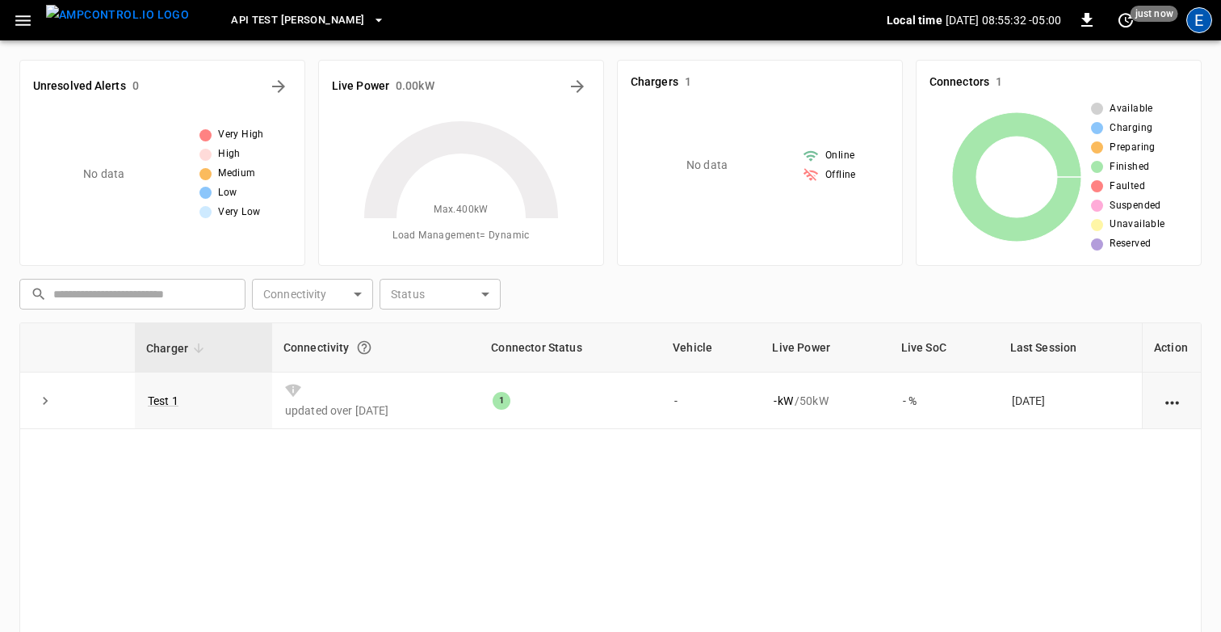
click at [1206, 15] on div "E" at bounding box center [1200, 20] width 26 height 26
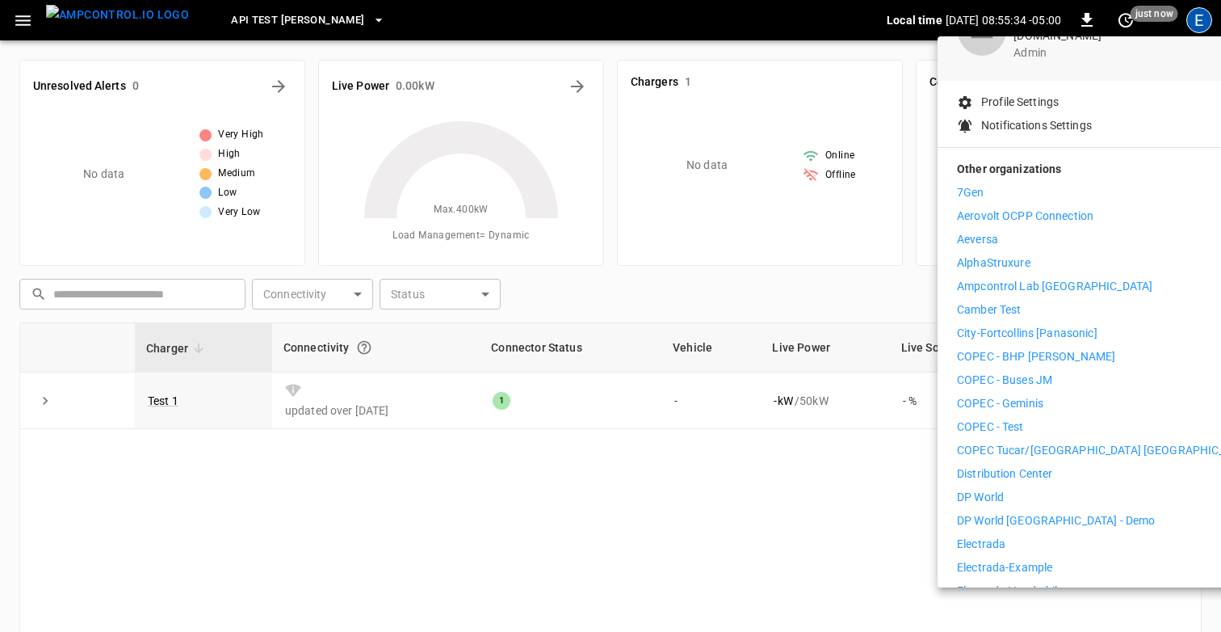
scroll to position [121, 0]
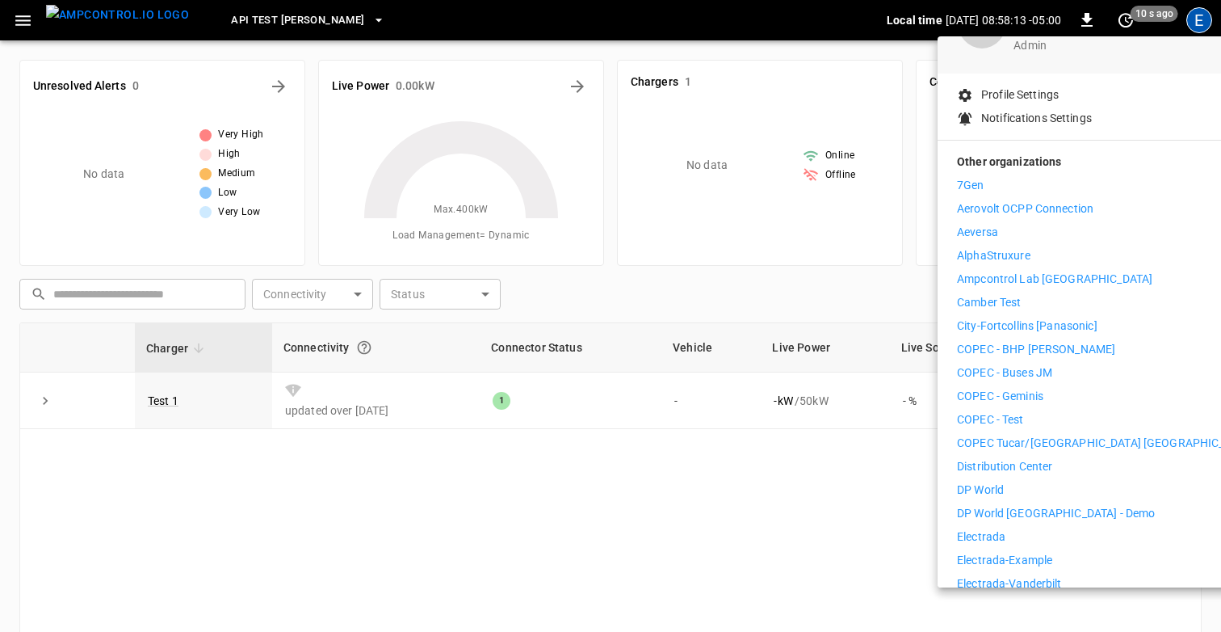
click at [604, 27] on div at bounding box center [610, 316] width 1221 height 632
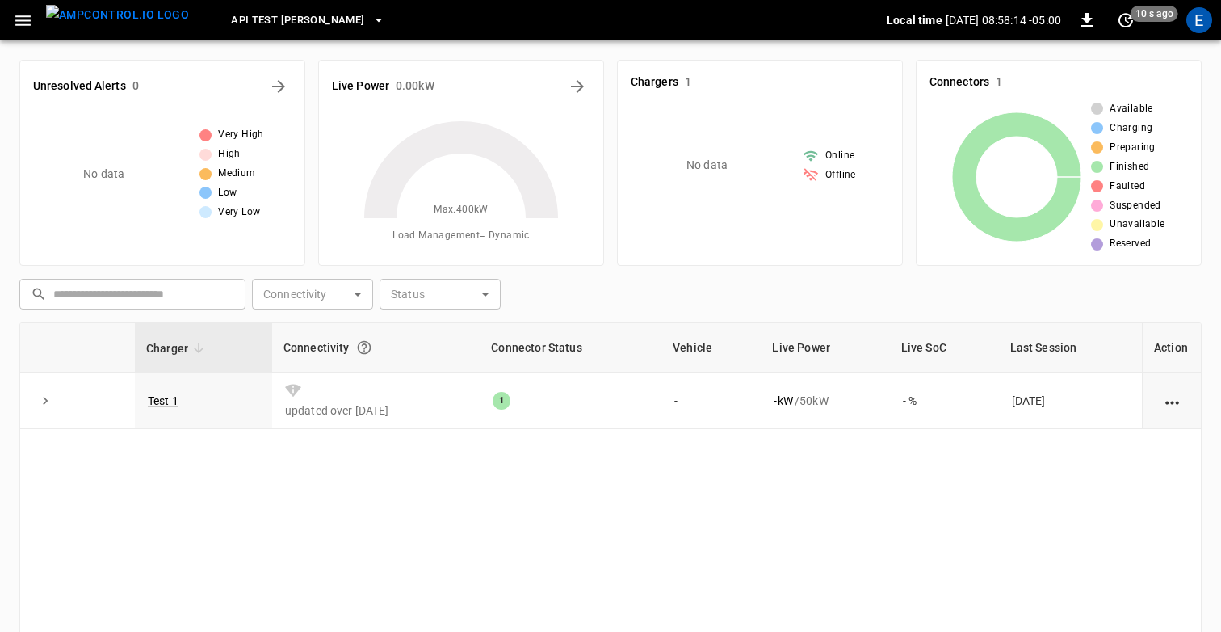
click at [604, 27] on div "API Test [PERSON_NAME]" at bounding box center [544, 21] width 685 height 38
click at [25, 15] on icon "button" at bounding box center [23, 21] width 20 height 20
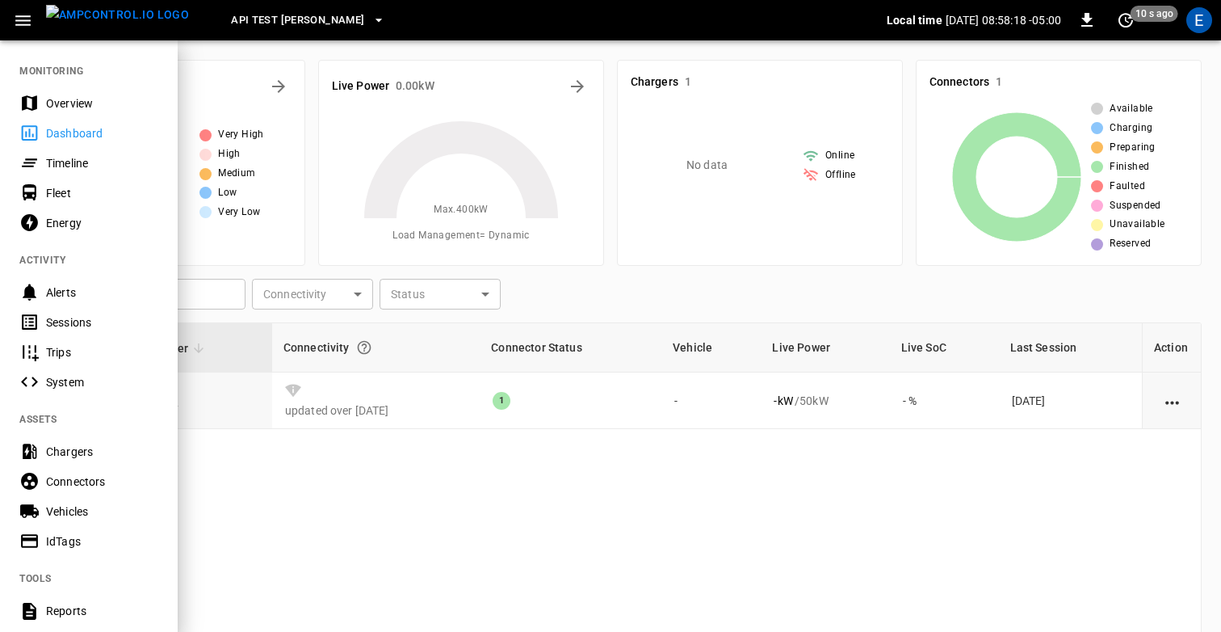
click at [138, 158] on div "Timeline" at bounding box center [102, 163] width 112 height 16
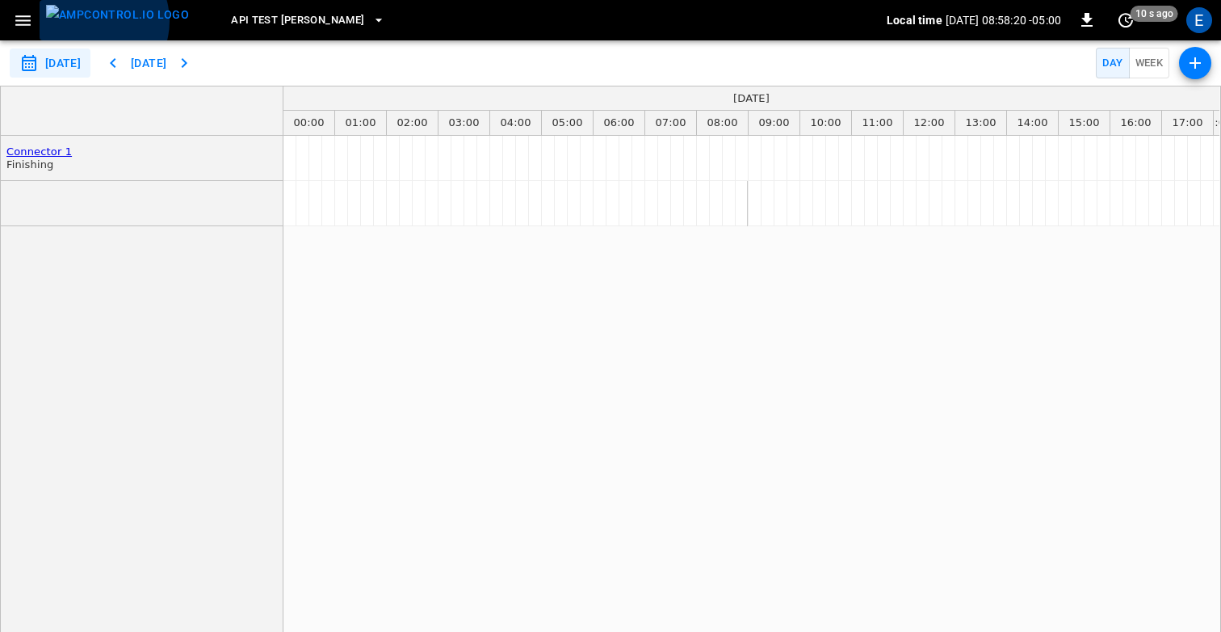
click at [91, 21] on img "menu" at bounding box center [117, 15] width 143 height 20
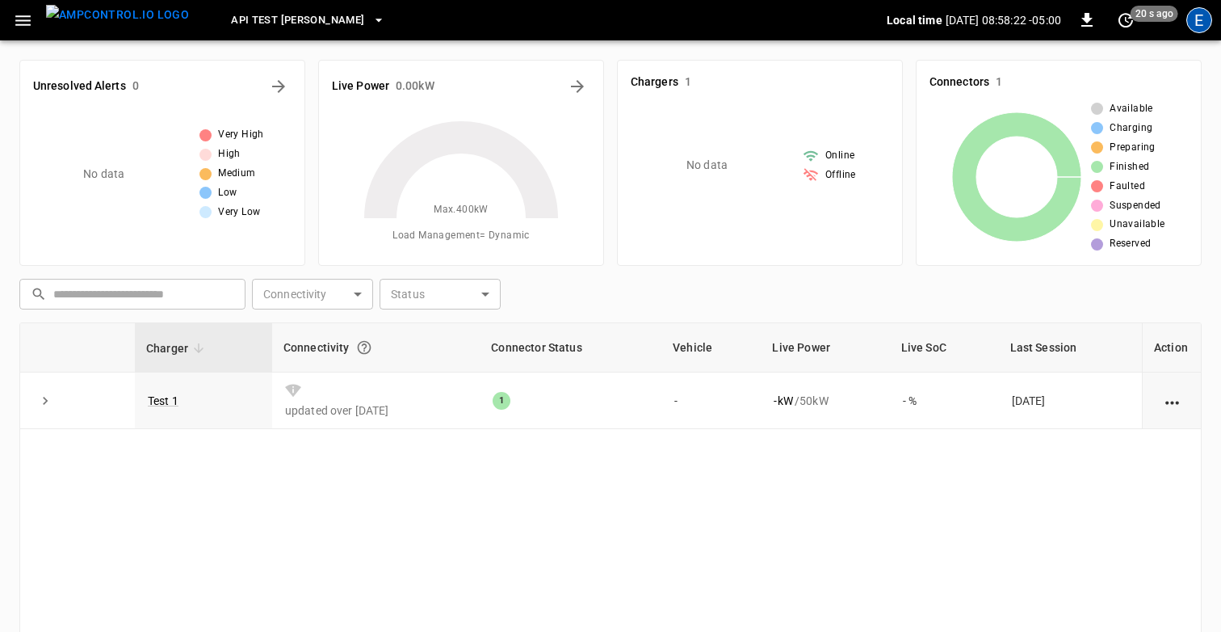
click at [1191, 27] on div "E" at bounding box center [1200, 20] width 26 height 26
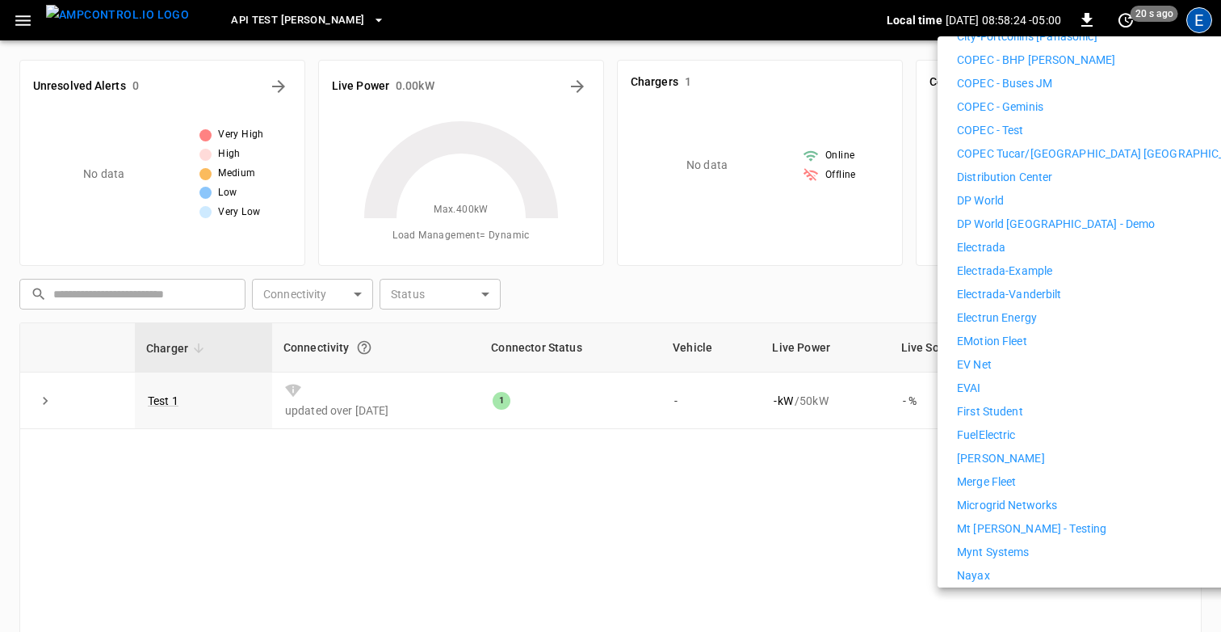
scroll to position [426, 0]
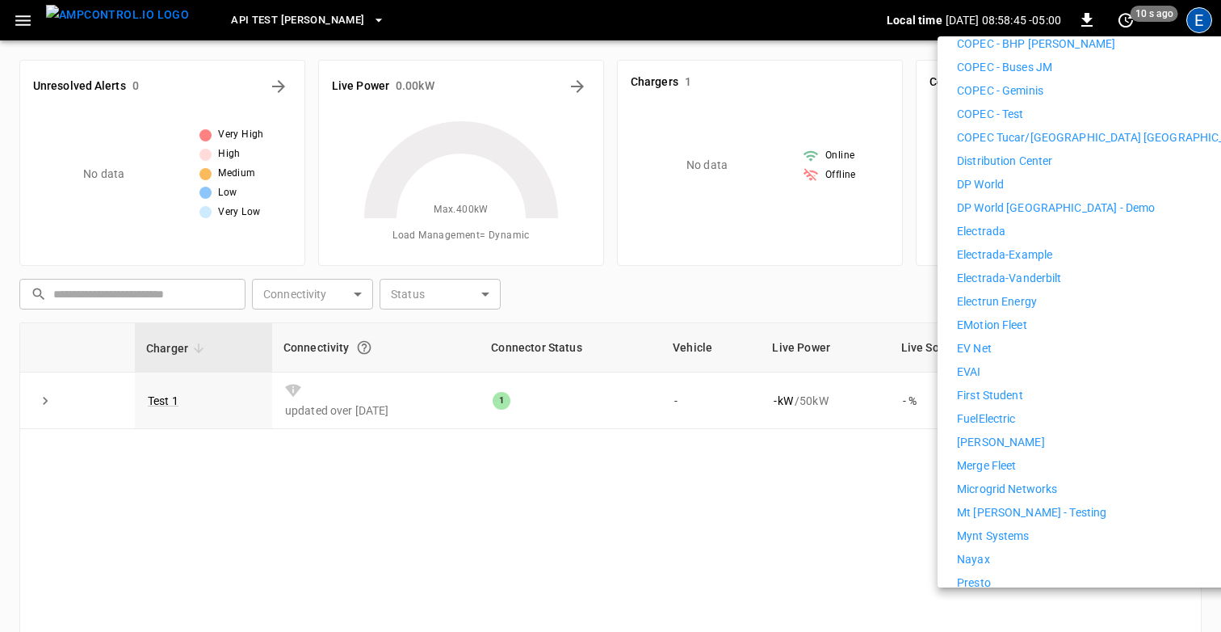
click at [582, 11] on div at bounding box center [610, 316] width 1221 height 632
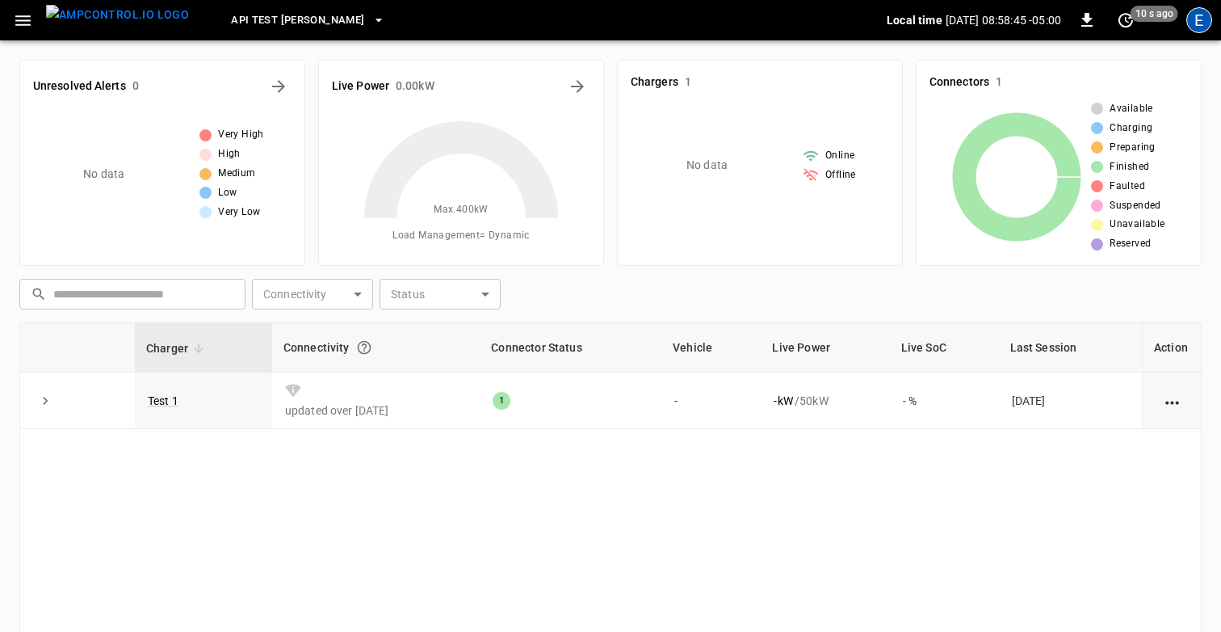
click at [1200, 19] on div "E" at bounding box center [1200, 20] width 26 height 26
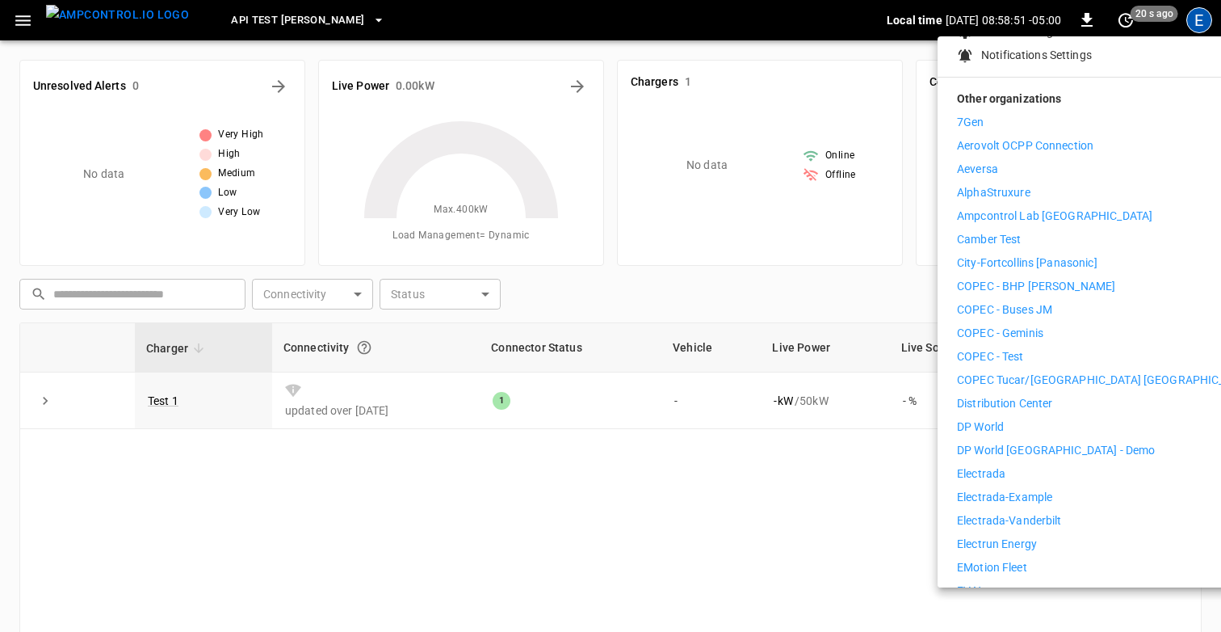
scroll to position [188, 0]
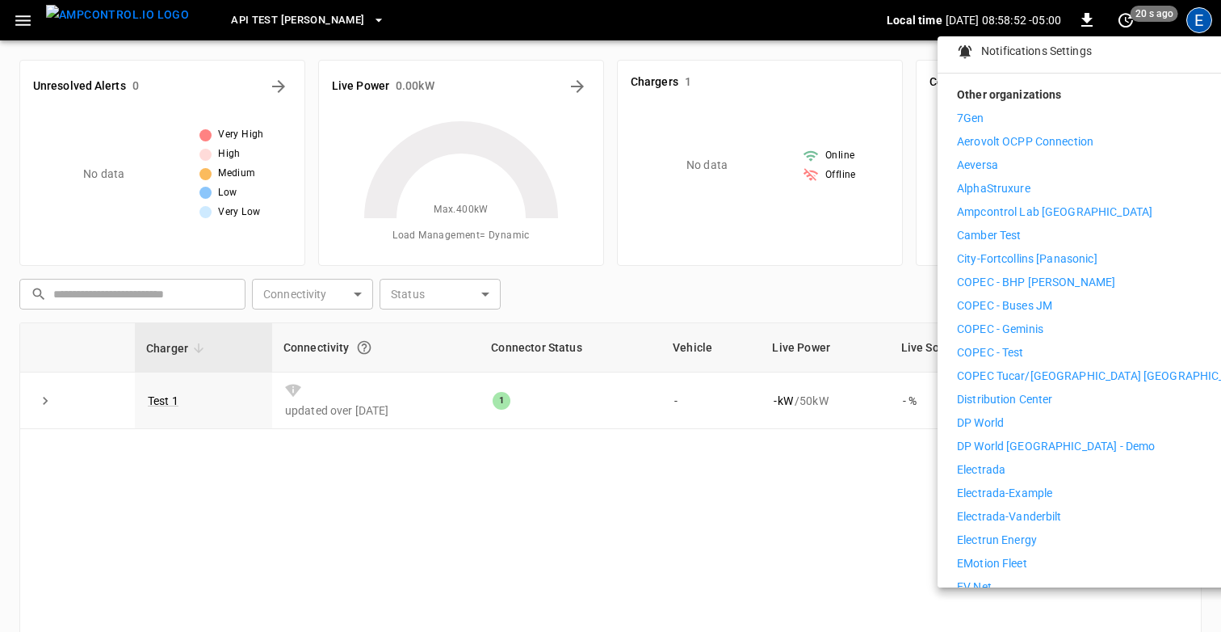
click at [1036, 393] on p "Distribution Center" at bounding box center [1005, 399] width 96 height 17
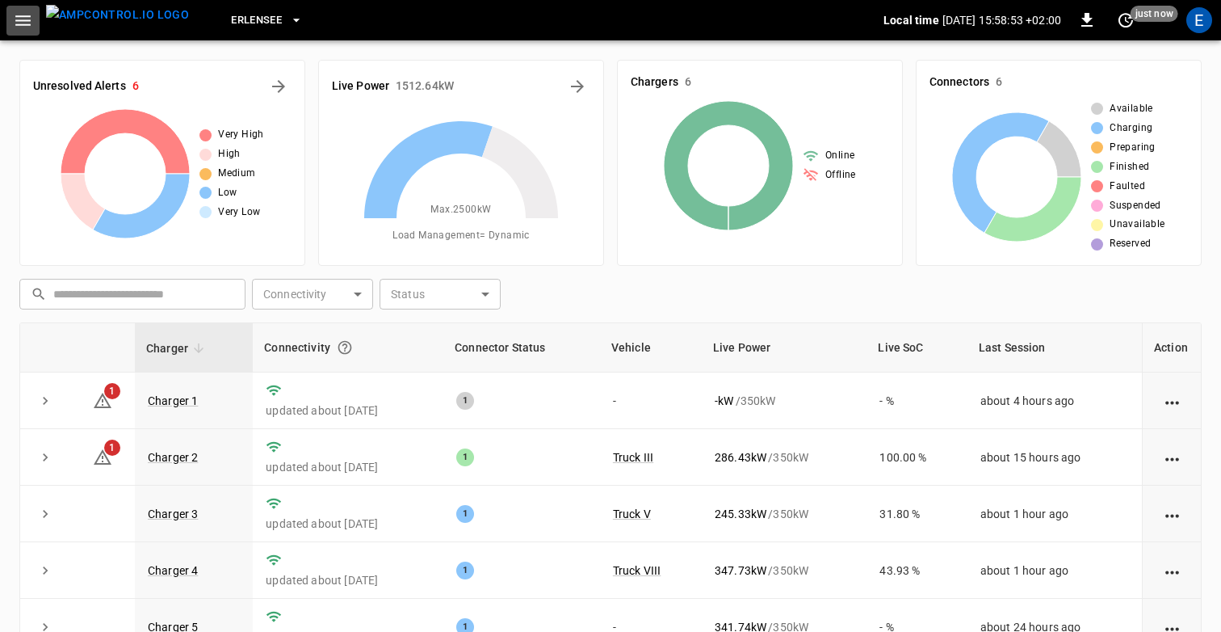
click at [27, 28] on icon "button" at bounding box center [23, 21] width 20 height 20
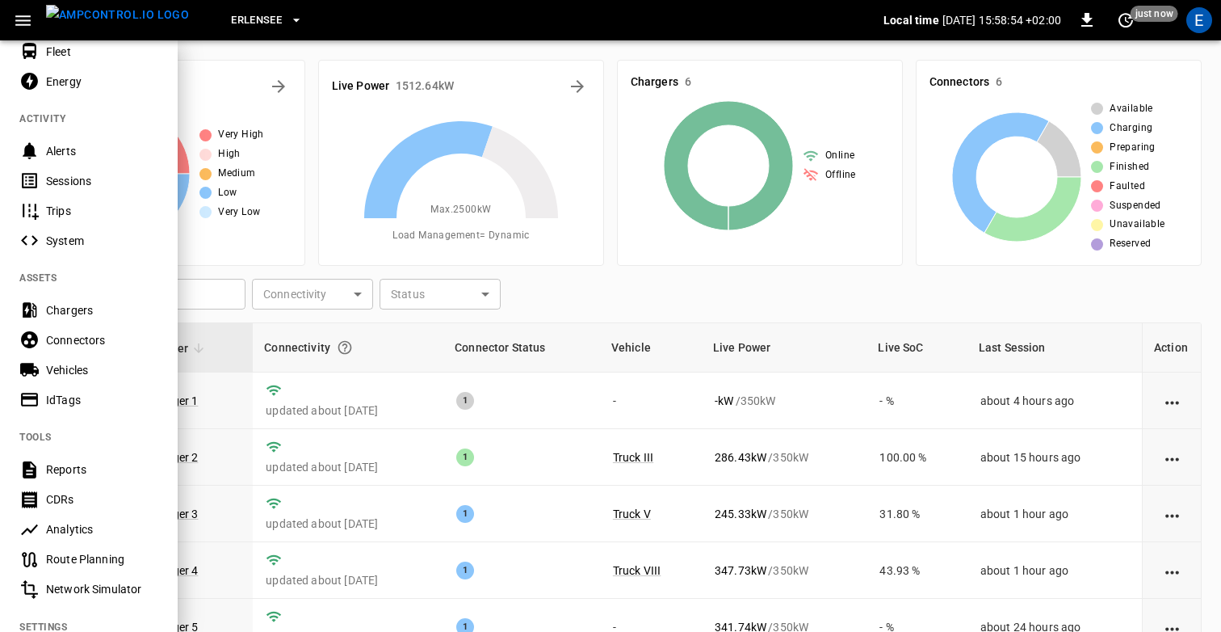
scroll to position [317, 0]
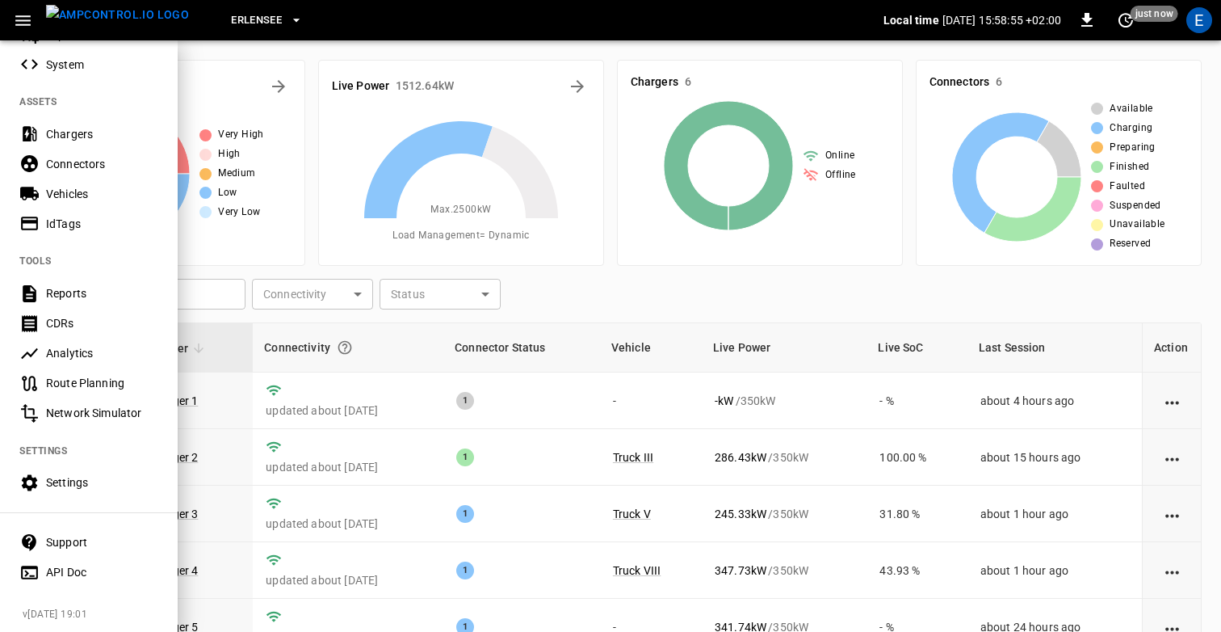
click at [70, 490] on div "Settings" at bounding box center [102, 482] width 112 height 16
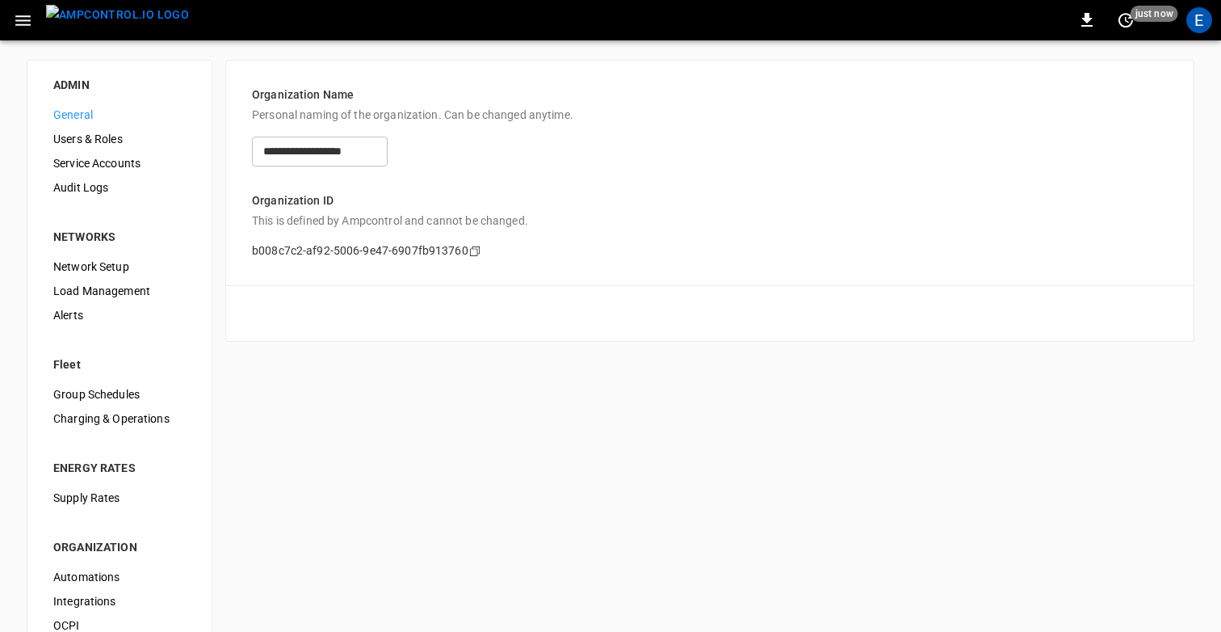
click at [107, 178] on div "Audit Logs" at bounding box center [119, 187] width 158 height 24
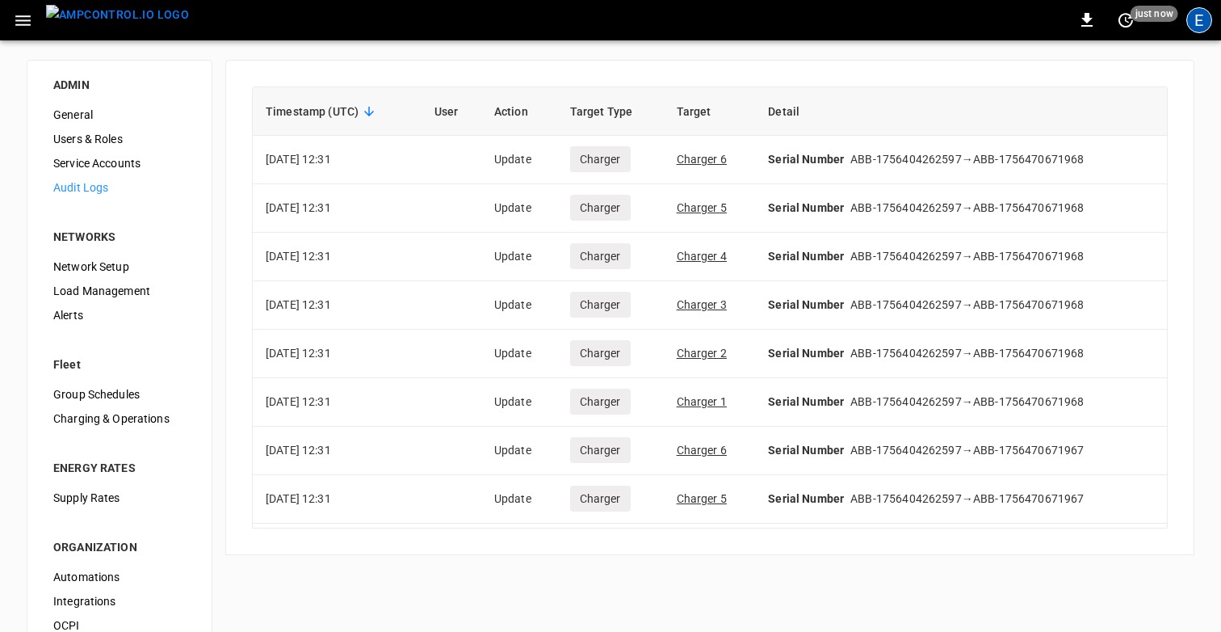
click at [1205, 21] on div "E" at bounding box center [1200, 20] width 26 height 26
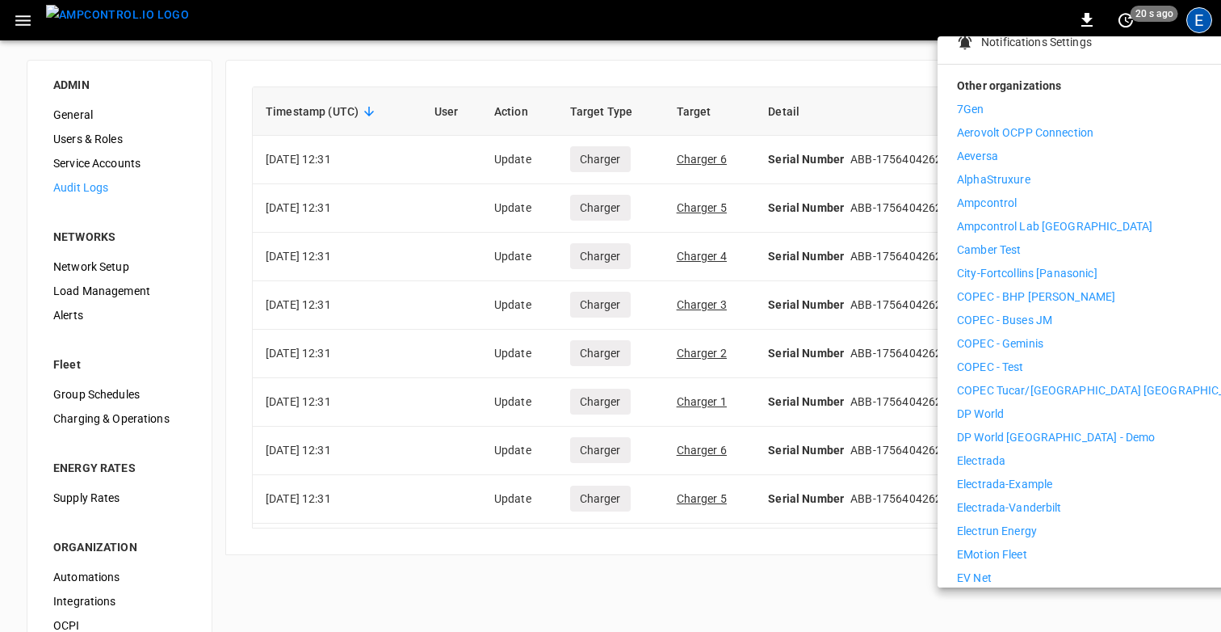
scroll to position [194, 0]
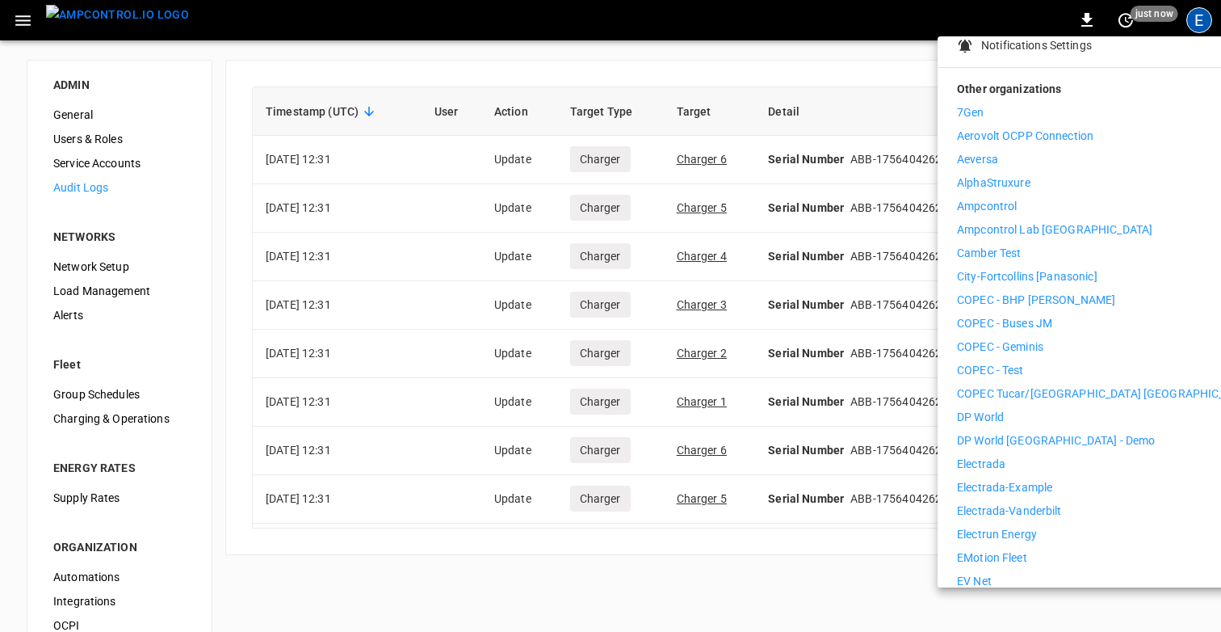
click at [758, 46] on div at bounding box center [610, 316] width 1221 height 632
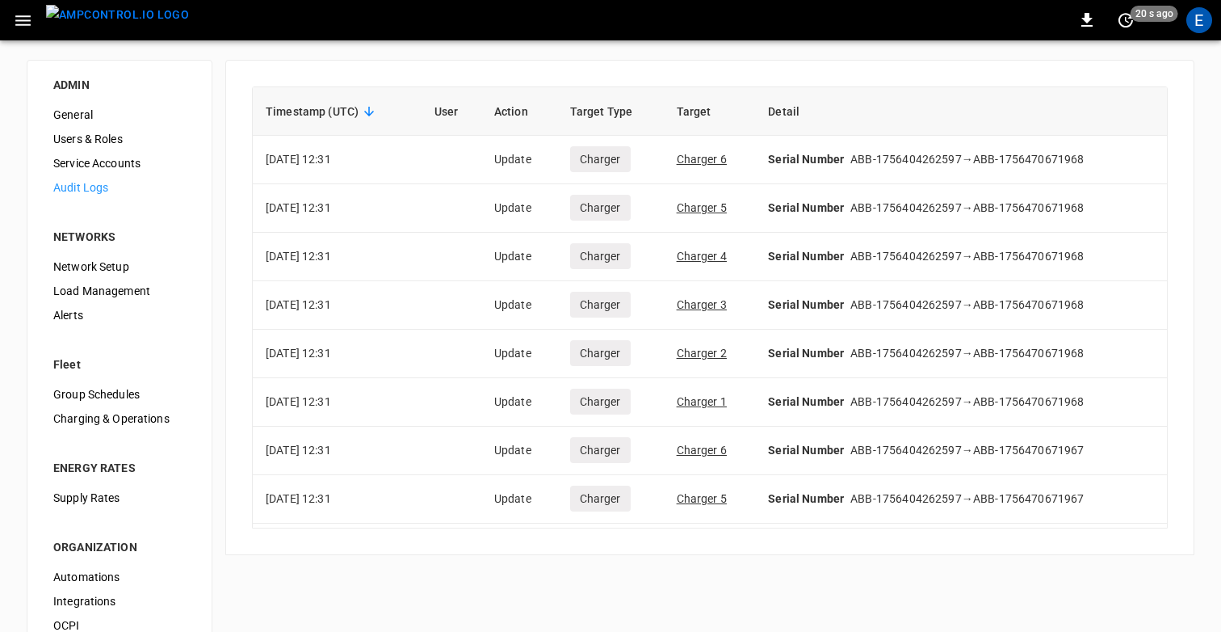
click at [528, 592] on div "ADMIN General Users & Roles Service Accounts Audit Logs NETWORKS Network Setup …" at bounding box center [610, 406] width 1221 height 733
click at [1191, 23] on div "E" at bounding box center [1200, 20] width 26 height 26
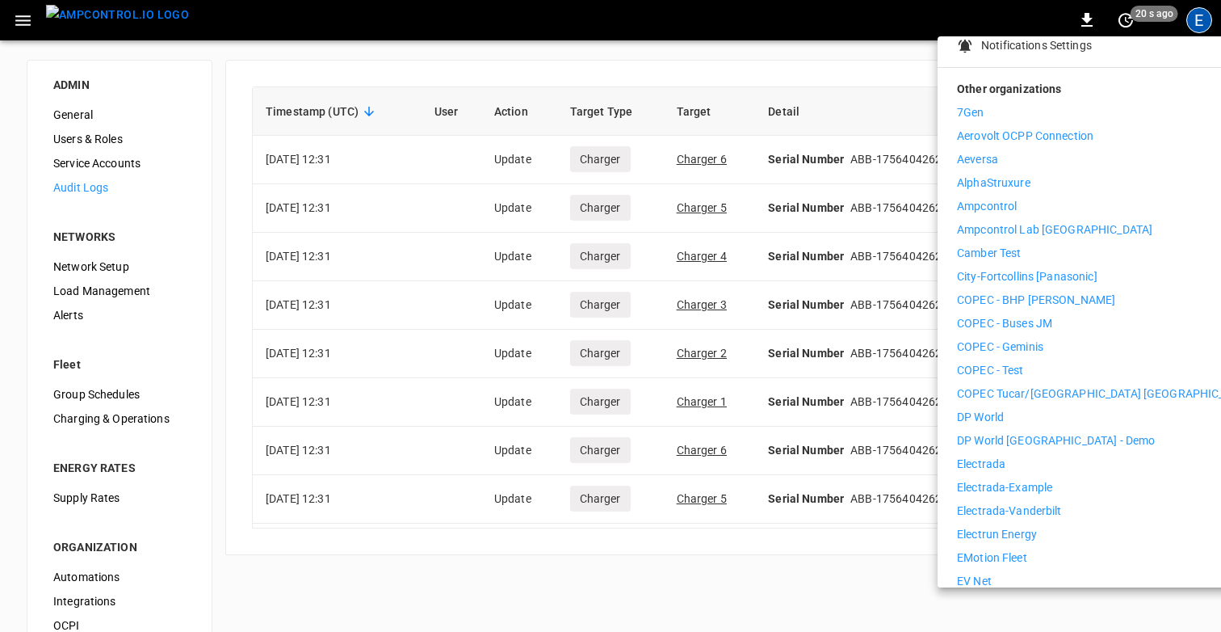
click at [1023, 198] on li "Ampcontrol" at bounding box center [1105, 206] width 297 height 17
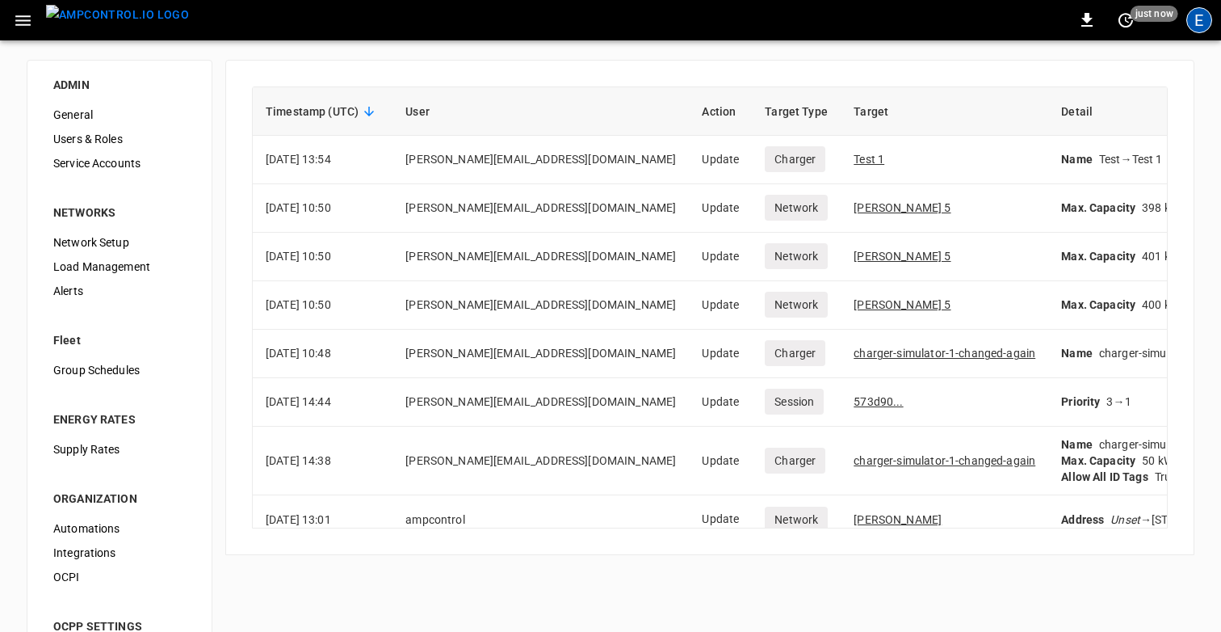
click at [1205, 26] on div "E" at bounding box center [1200, 20] width 26 height 26
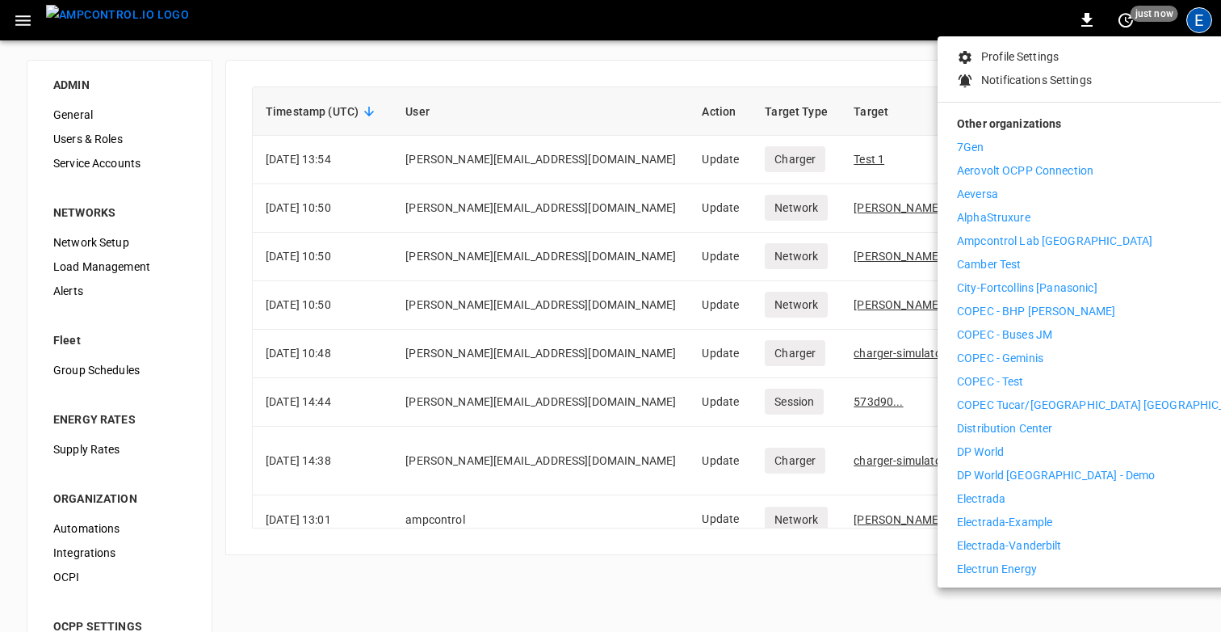
scroll to position [469, 0]
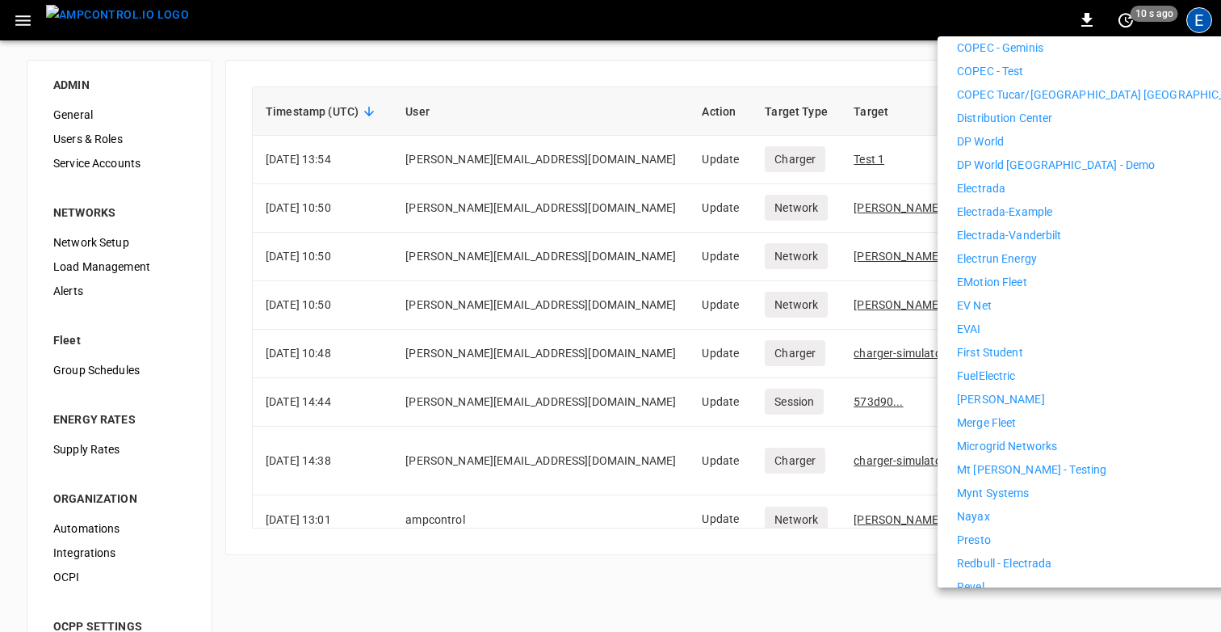
click at [1034, 180] on li "Electrada" at bounding box center [1105, 188] width 297 height 17
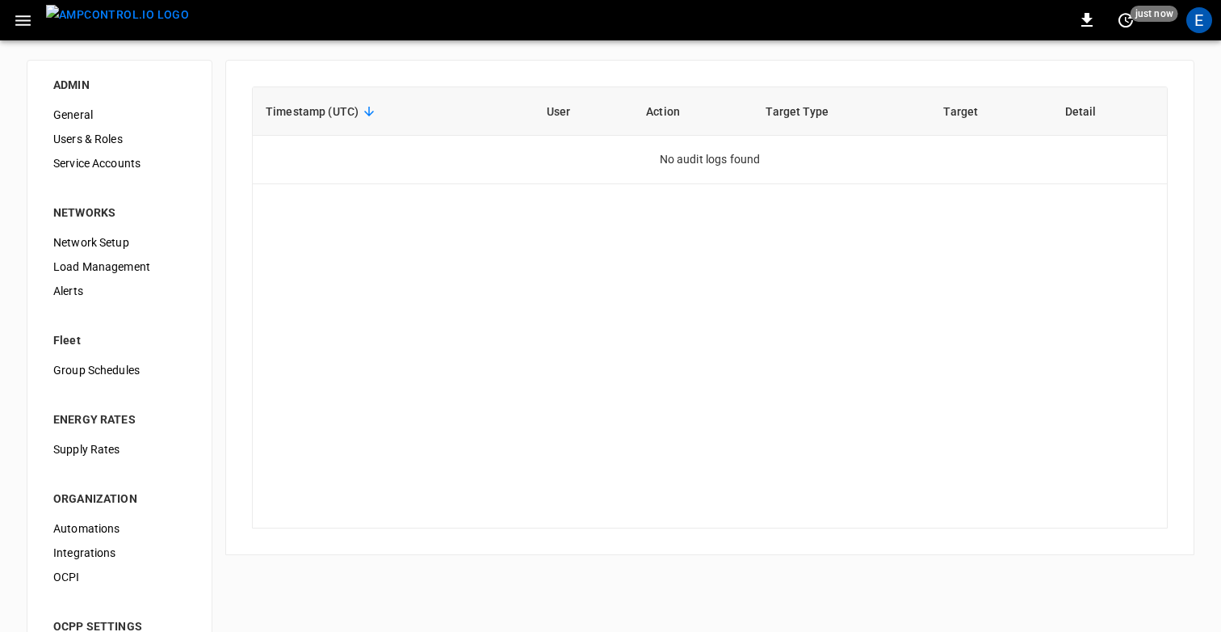
click at [502, 53] on div "ADMIN General Users & Roles Service Accounts NETWORKS Network Setup Load Manage…" at bounding box center [610, 382] width 1221 height 685
click at [1194, 15] on div "E" at bounding box center [1200, 20] width 26 height 26
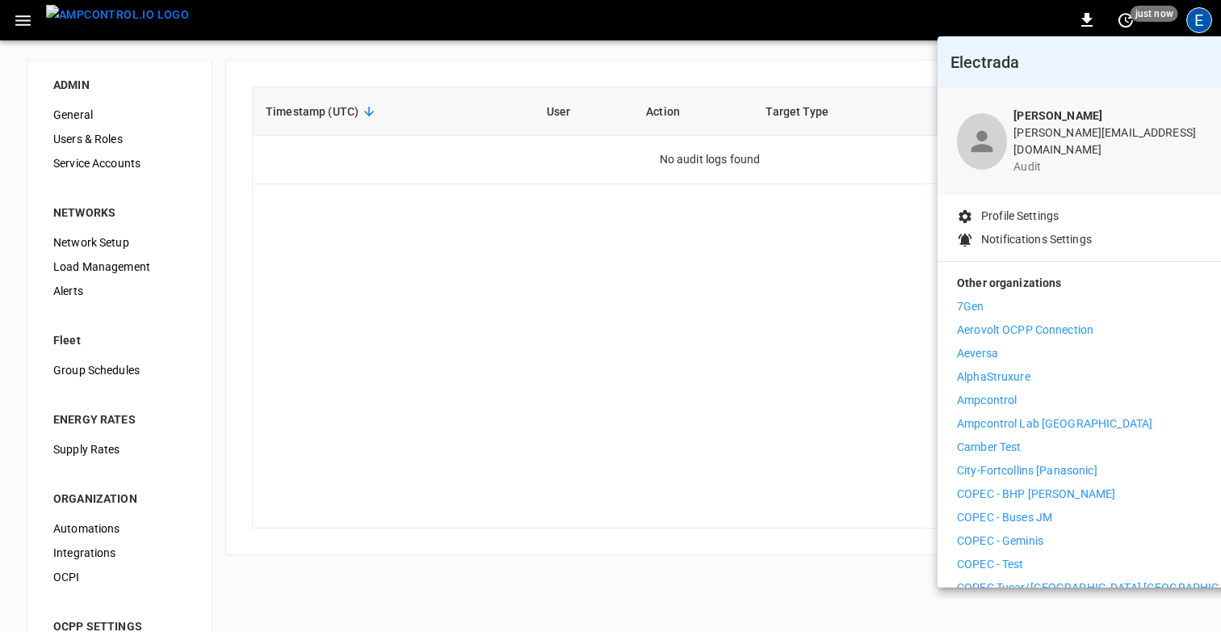
click at [728, 111] on div at bounding box center [610, 316] width 1221 height 632
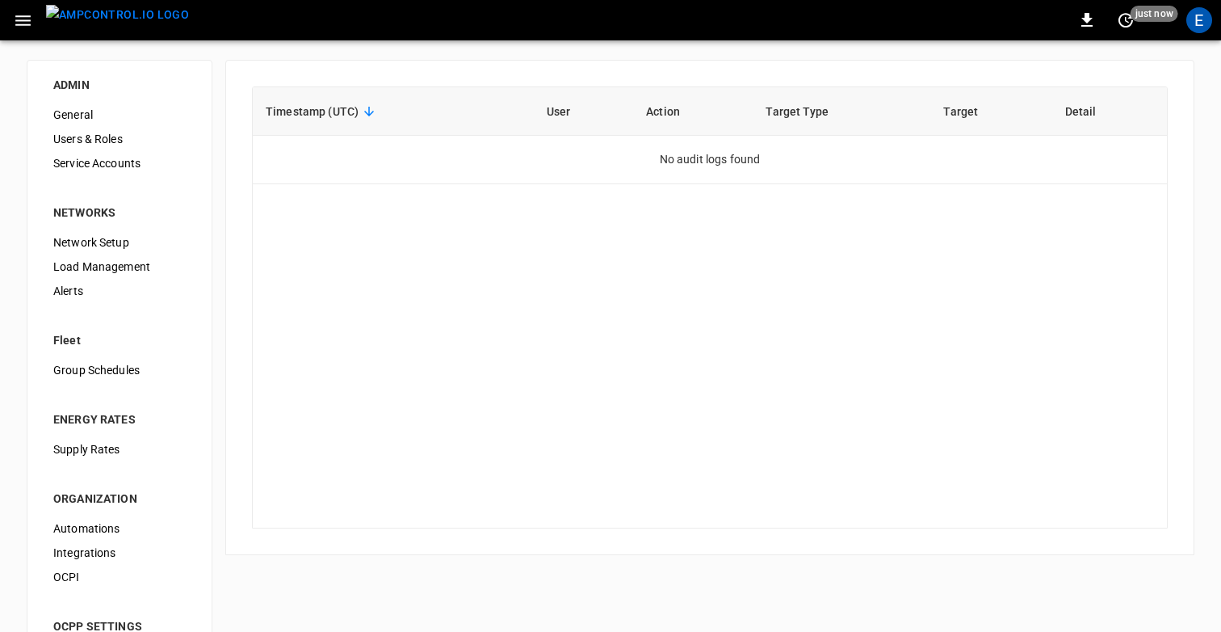
click at [1202, 29] on div "E" at bounding box center [1200, 20] width 26 height 26
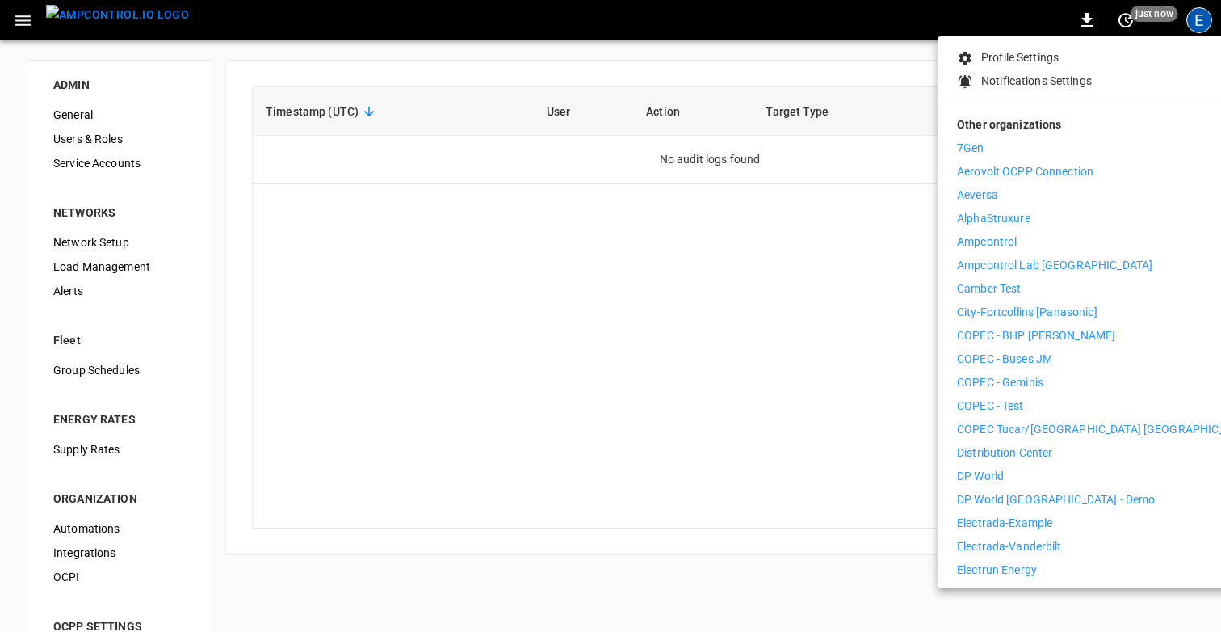
scroll to position [160, 0]
click at [998, 232] on p "Ampcontrol" at bounding box center [987, 240] width 60 height 17
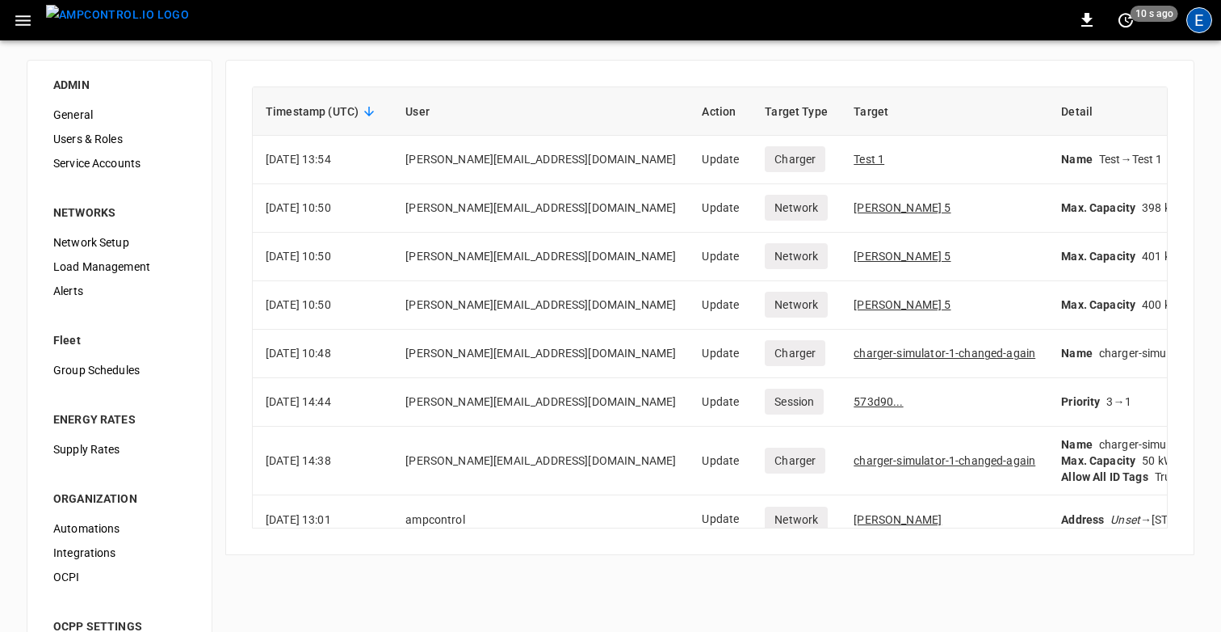
click at [1201, 22] on div "E" at bounding box center [1200, 20] width 26 height 26
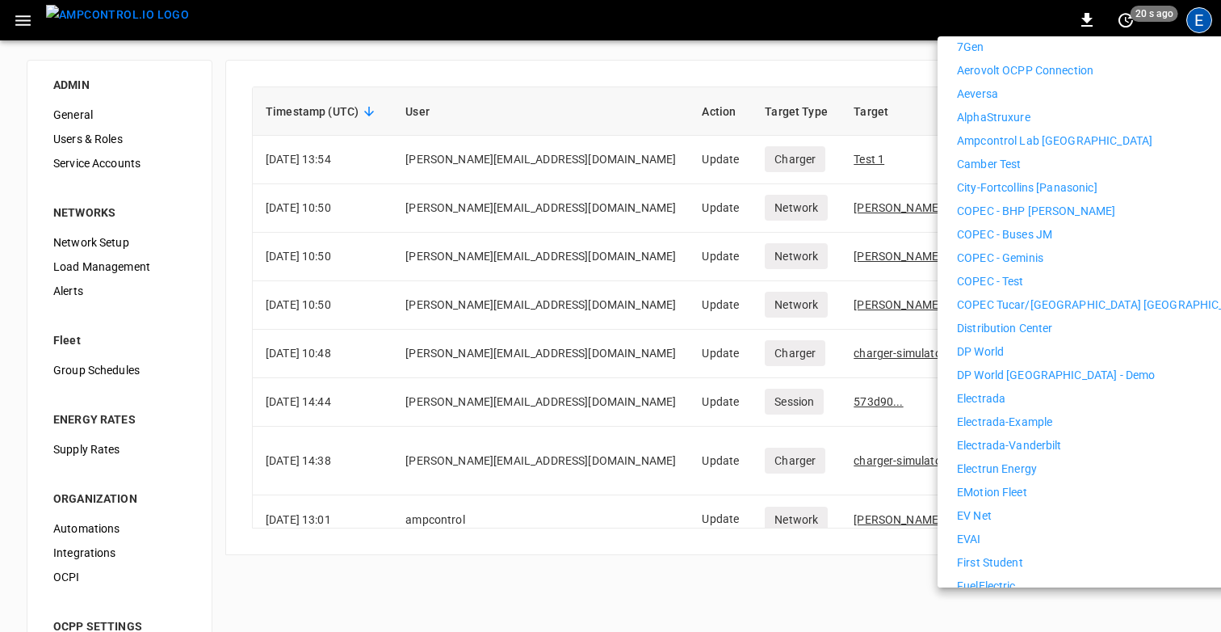
scroll to position [258, 0]
click at [1053, 321] on li "Distribution Center" at bounding box center [1105, 329] width 297 height 17
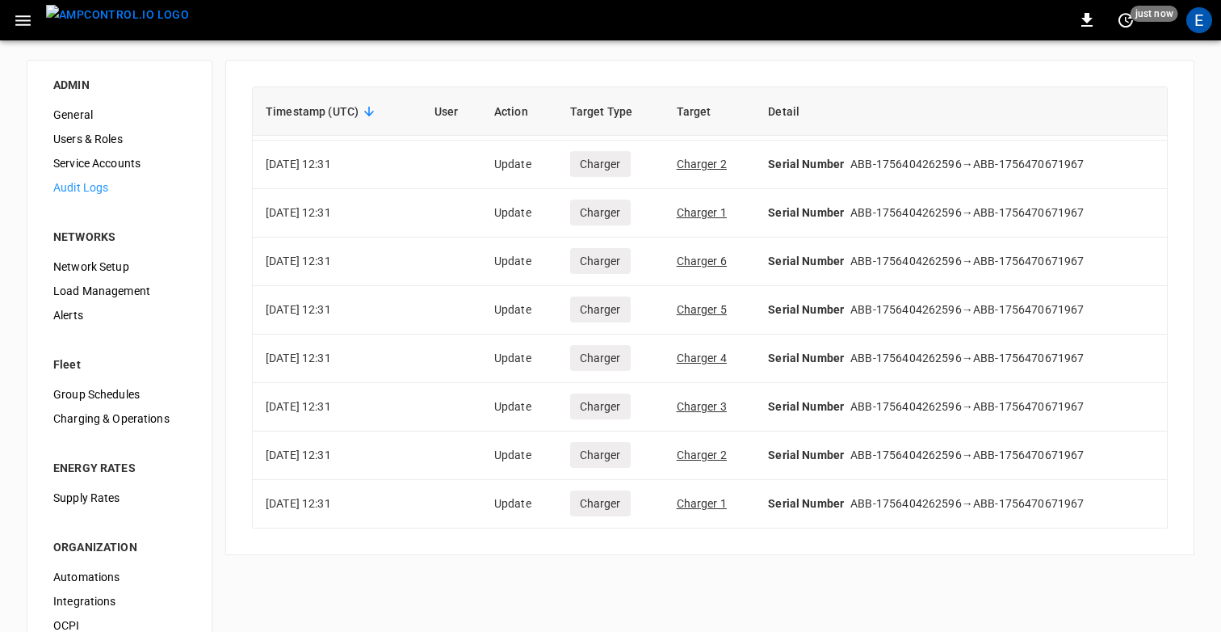
scroll to position [771, 0]
click at [137, 15] on img "menu" at bounding box center [117, 15] width 143 height 20
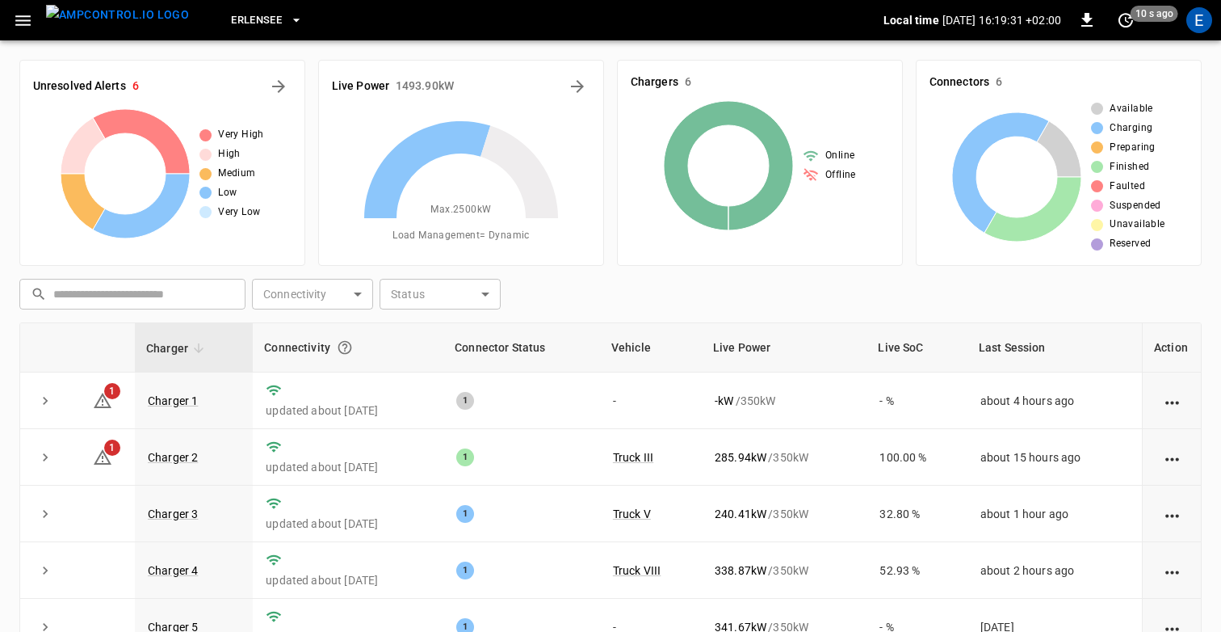
click at [620, 289] on div "​ ​ Connectivity ​ Connectivity Status ​ Status" at bounding box center [607, 290] width 1189 height 37
